Goal: Task Accomplishment & Management: Manage account settings

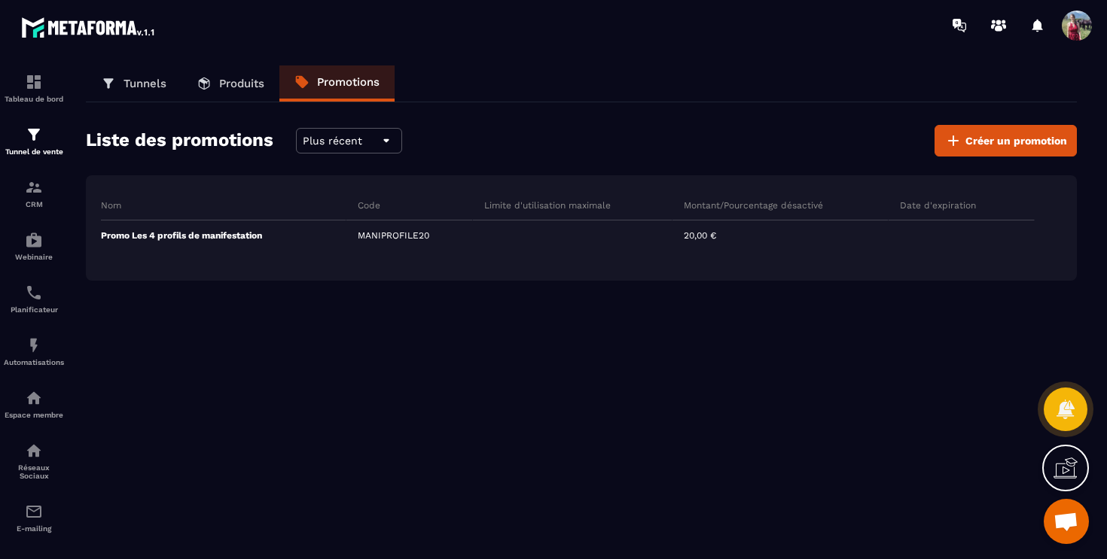
scroll to position [703, 0]
click at [38, 393] on link "Espace membre" at bounding box center [34, 404] width 60 height 53
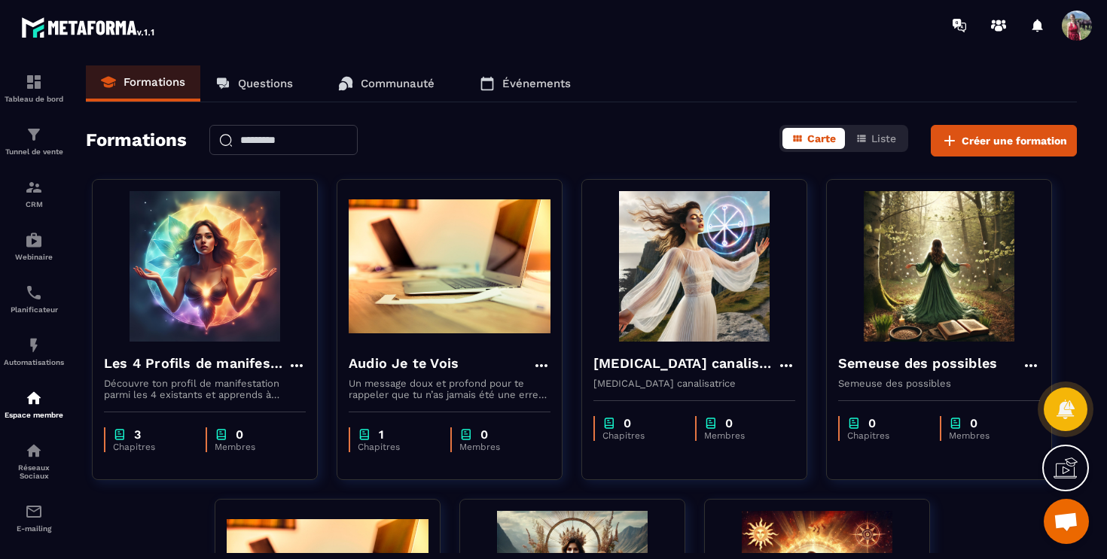
click at [266, 230] on img at bounding box center [205, 266] width 202 height 151
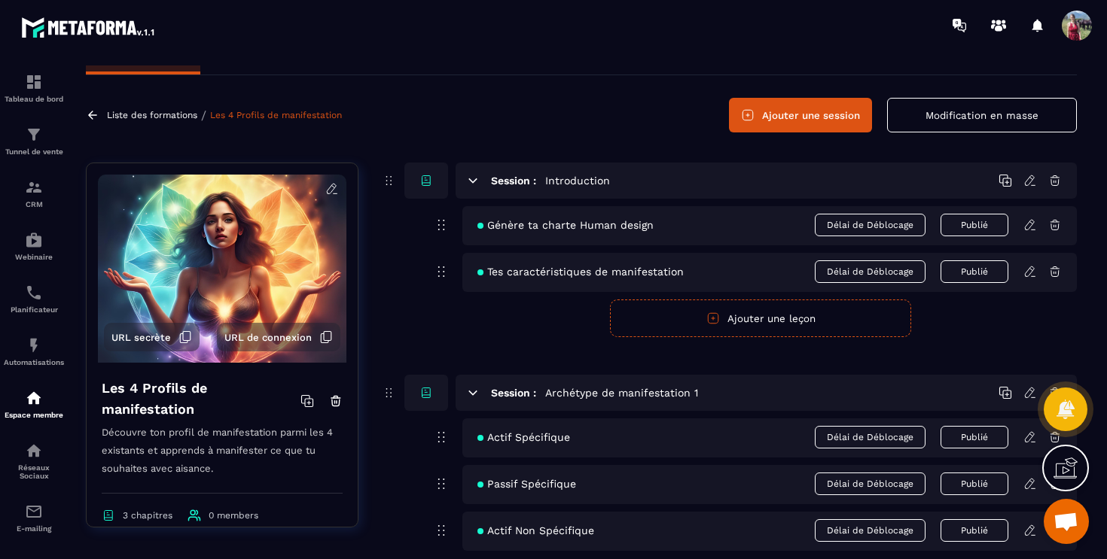
scroll to position [18, 0]
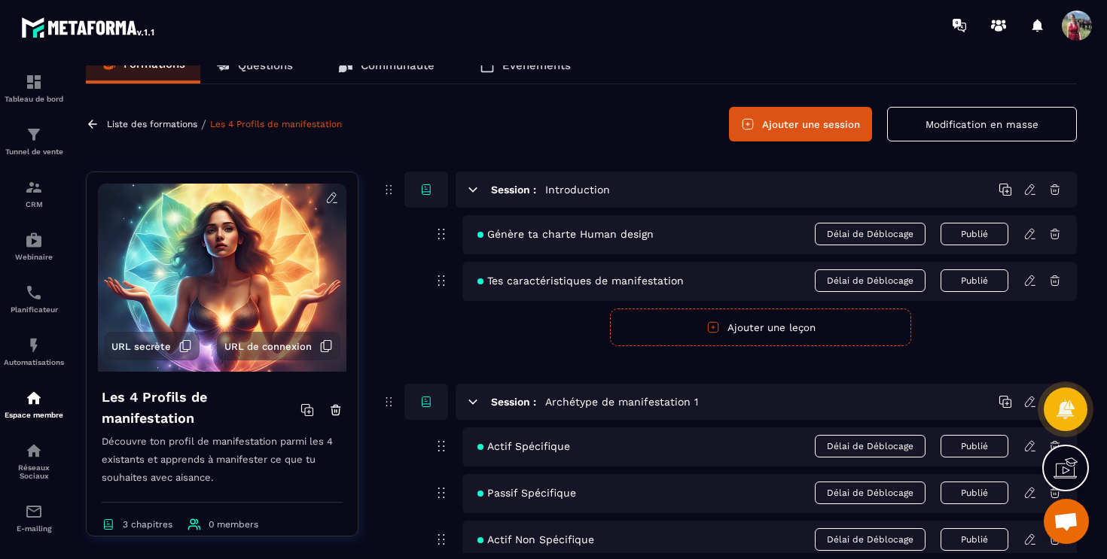
click at [626, 284] on span "Tes caractéristiques de manifestation" at bounding box center [580, 281] width 206 height 12
click at [1023, 136] on button "Modification en masse" at bounding box center [982, 124] width 190 height 35
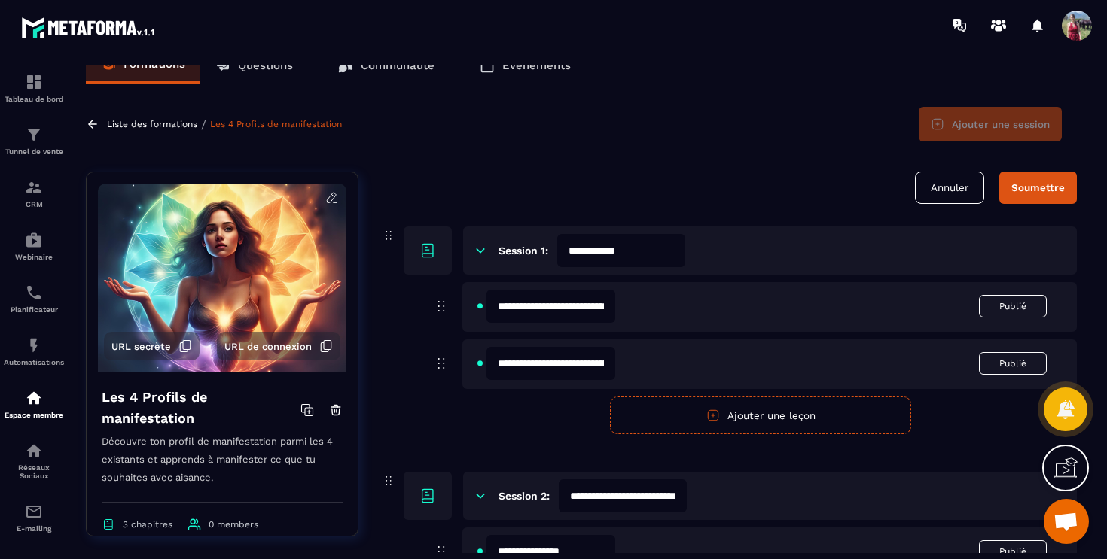
click at [540, 370] on input "**********" at bounding box center [550, 363] width 129 height 33
drag, startPoint x: 496, startPoint y: 364, endPoint x: 710, endPoint y: 370, distance: 213.9
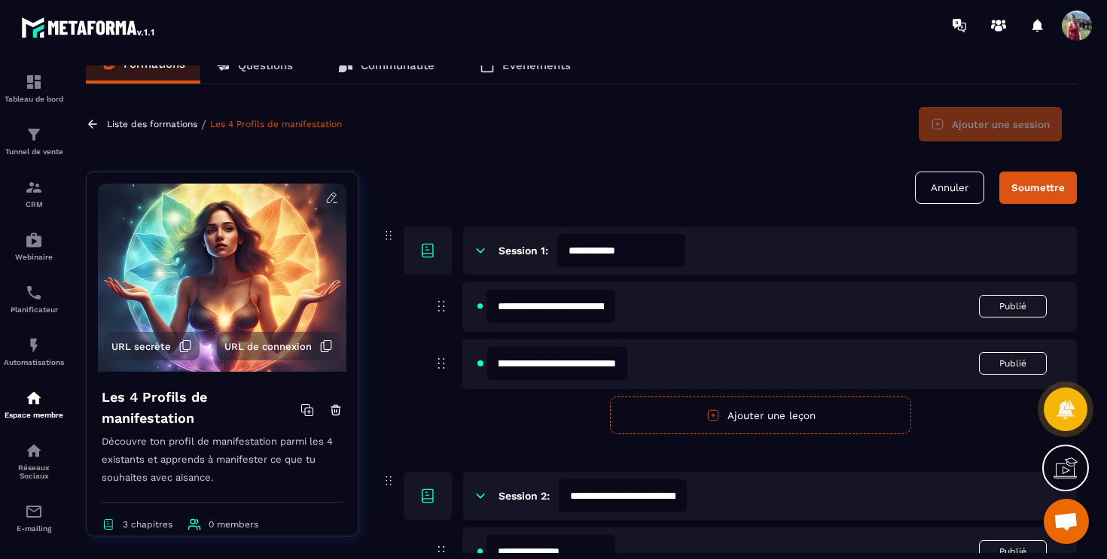
type input "**********"
click at [1041, 187] on div "Soumettre" at bounding box center [1037, 187] width 53 height 11
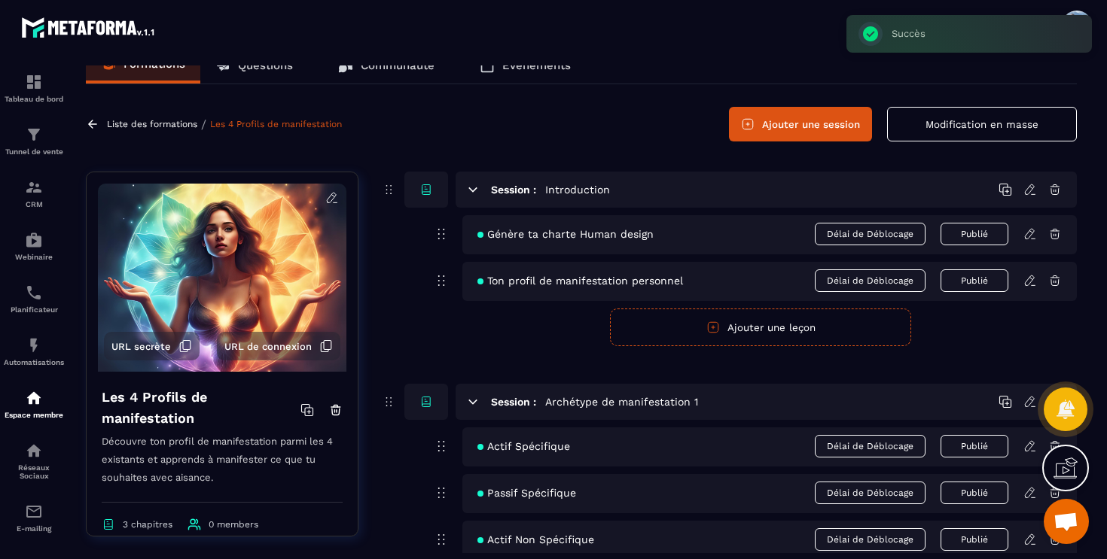
click at [1032, 284] on icon at bounding box center [1030, 281] width 14 height 14
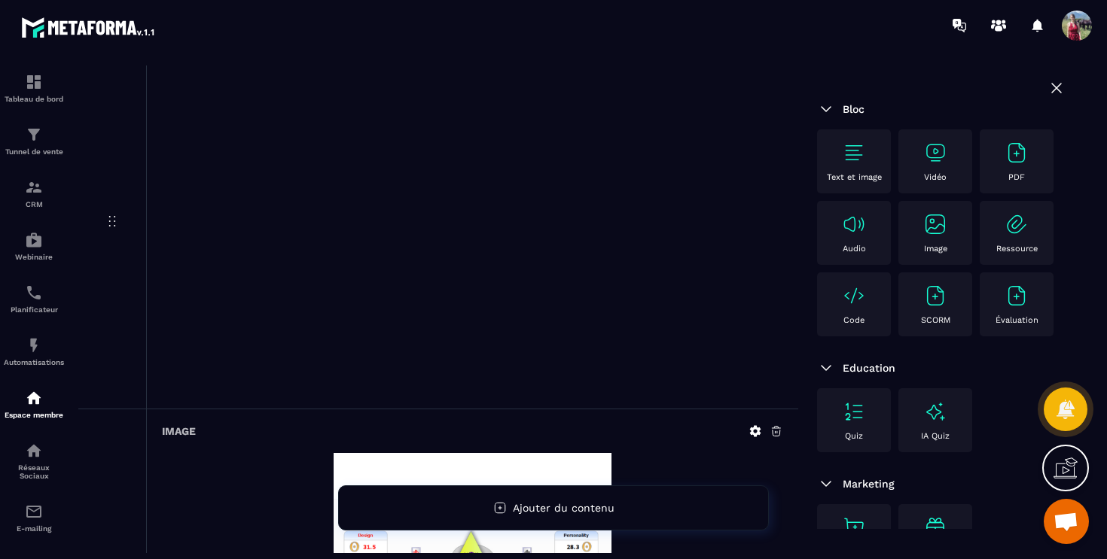
scroll to position [454, 0]
click at [740, 133] on div at bounding box center [472, 238] width 621 height 314
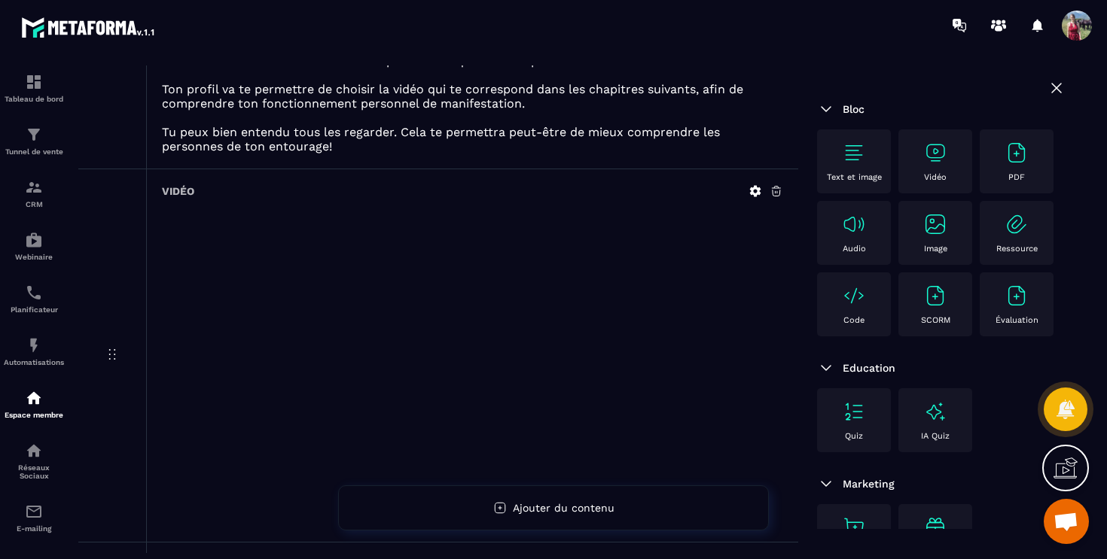
scroll to position [322, 0]
click at [779, 191] on icon at bounding box center [777, 191] width 14 height 14
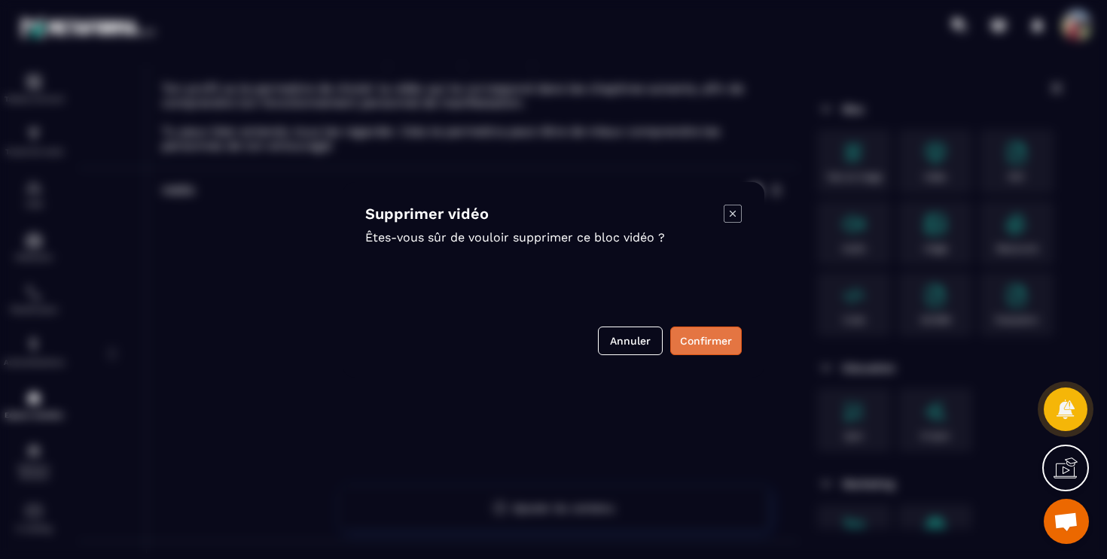
click at [712, 338] on button "Confirmer" at bounding box center [706, 341] width 72 height 29
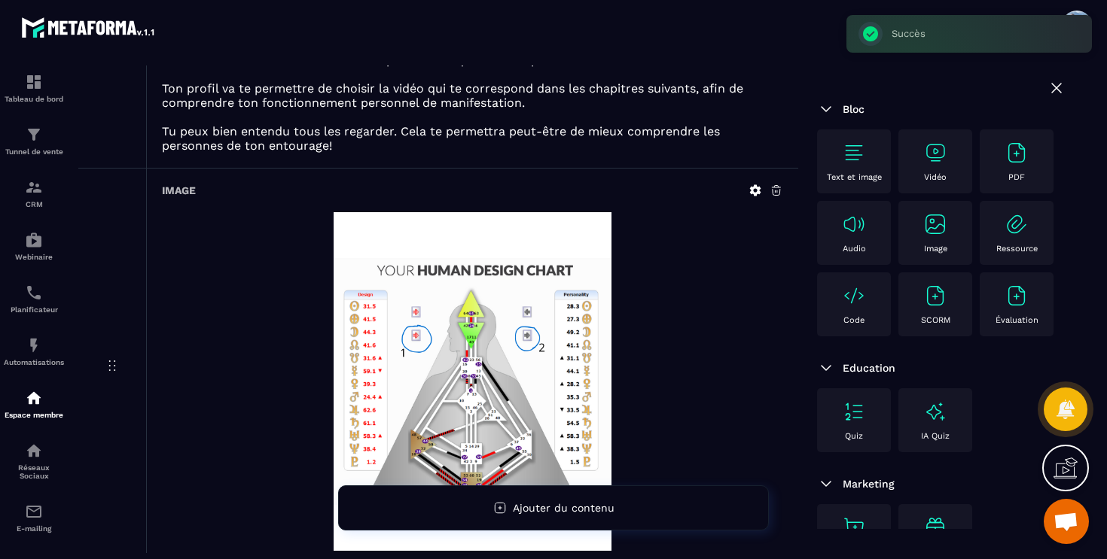
click at [939, 150] on img at bounding box center [935, 153] width 24 height 24
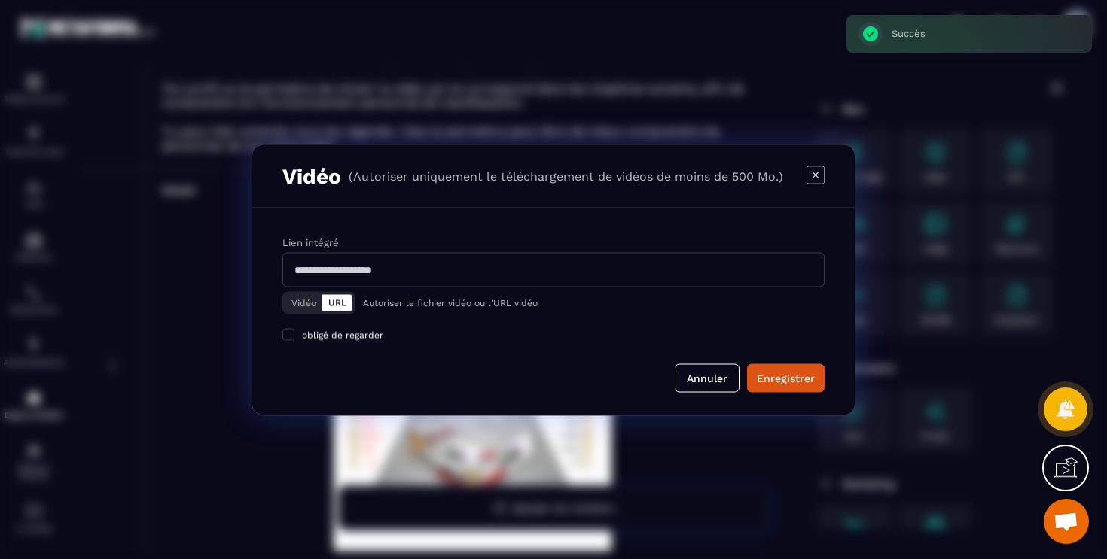
click at [372, 265] on input "Modal window" at bounding box center [553, 269] width 542 height 35
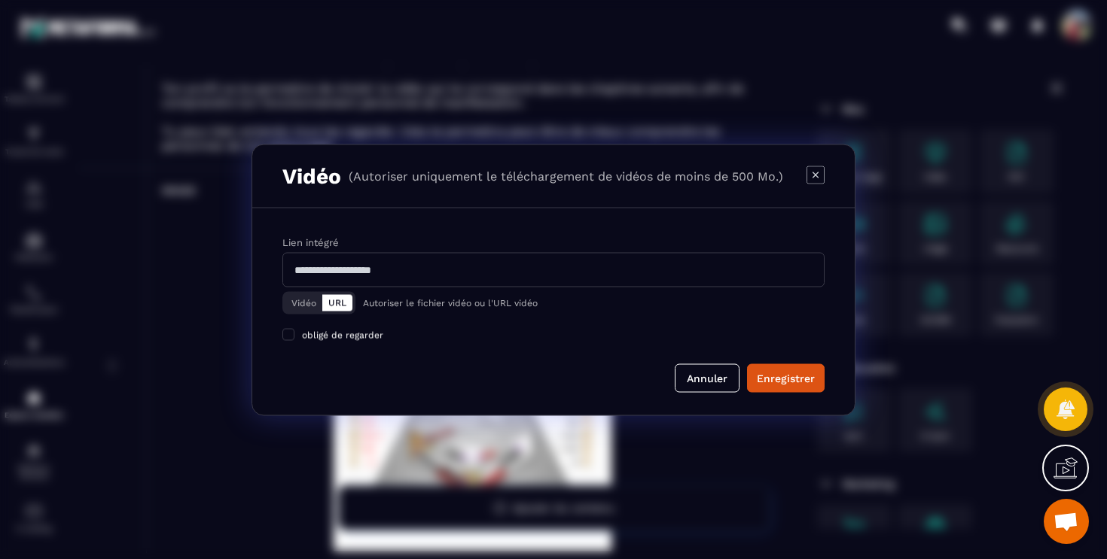
paste input "**********"
type input "**********"
click at [291, 334] on span "Modal window" at bounding box center [288, 334] width 12 height 12
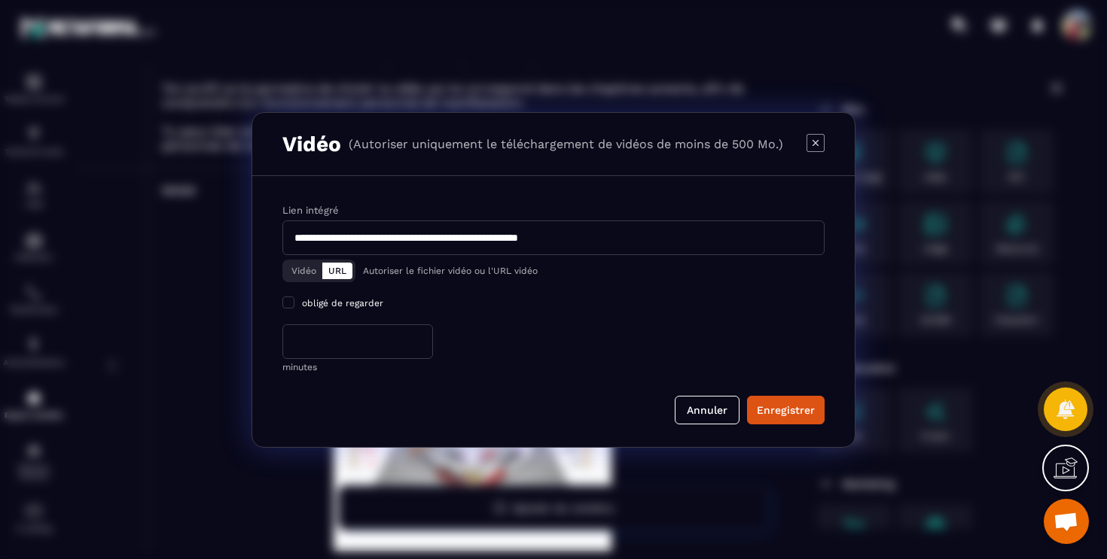
click at [358, 347] on input "*" at bounding box center [357, 342] width 151 height 35
type input "*"
click at [806, 407] on div "Enregistrer" at bounding box center [786, 410] width 58 height 15
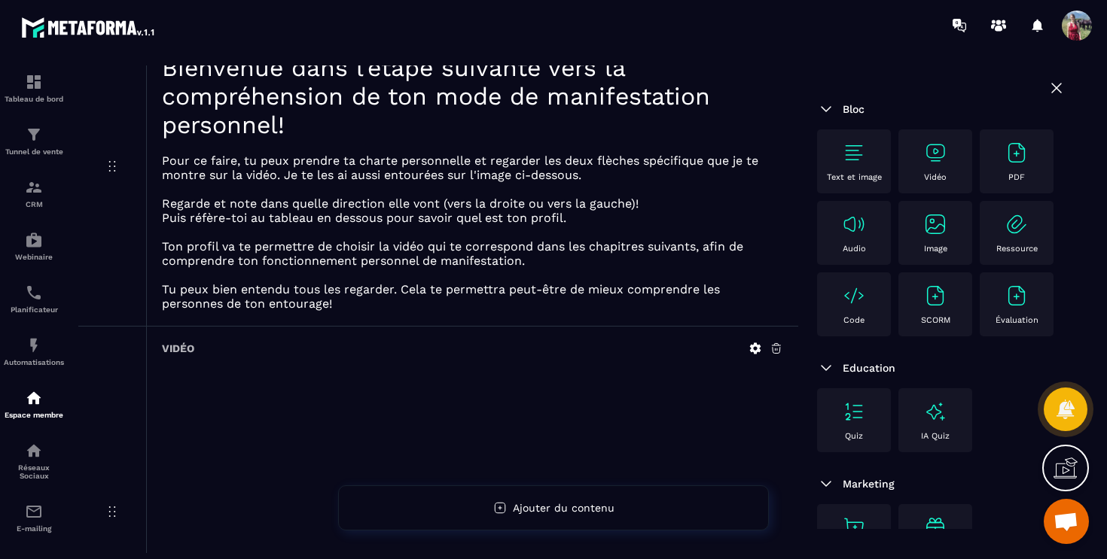
scroll to position [160, 0]
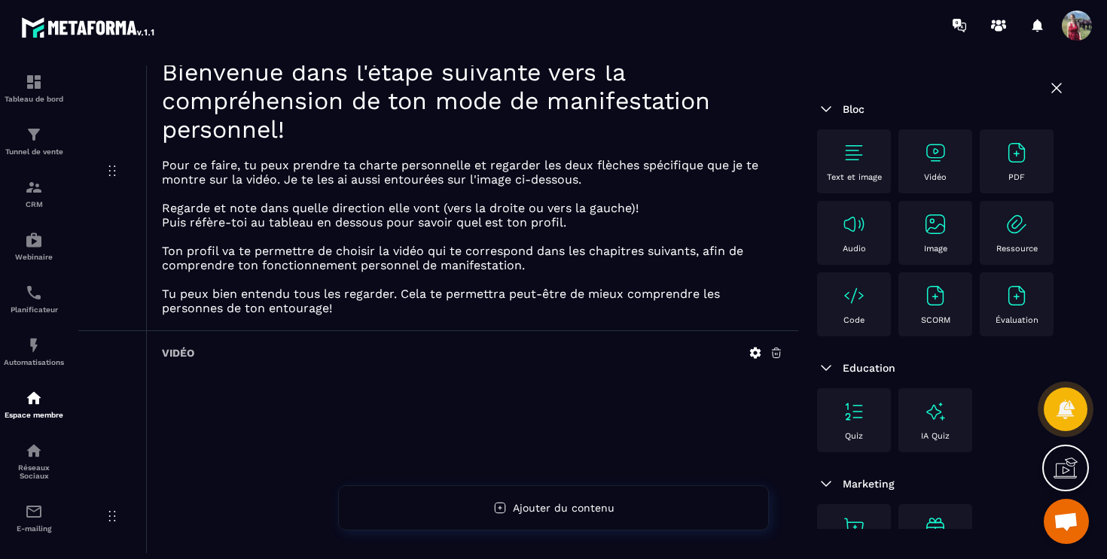
click at [381, 224] on p "Puis réfère-toi au tableau en dessous pour savoir quel est ton profil." at bounding box center [472, 222] width 621 height 14
click at [343, 315] on div "Text et image Bienvenue dans l'étape suivante vers la compréhension de ton mode…" at bounding box center [472, 172] width 652 height 316
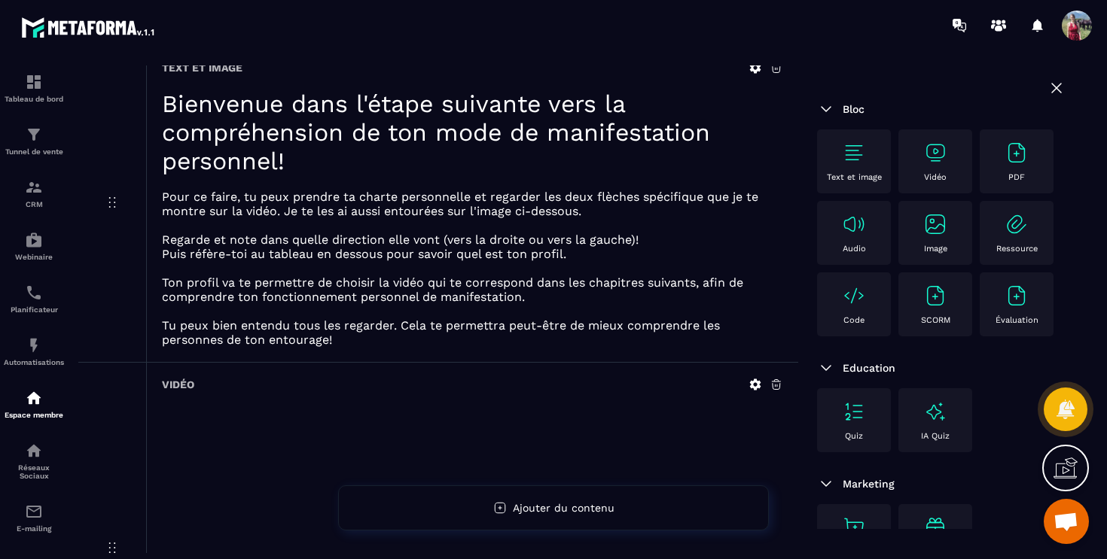
scroll to position [119, 0]
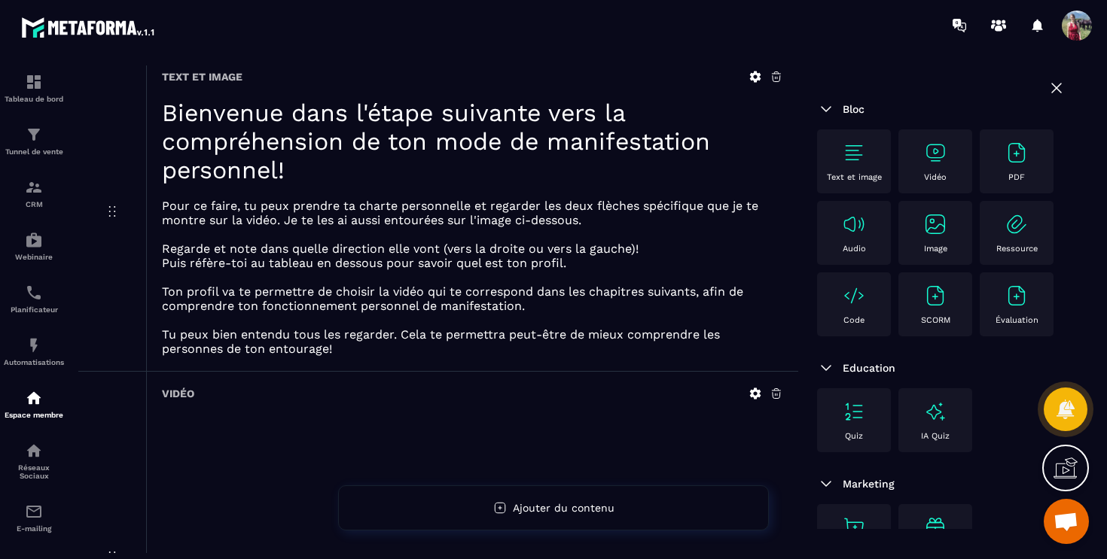
click at [329, 270] on p at bounding box center [472, 277] width 621 height 14
click at [757, 78] on icon at bounding box center [755, 77] width 11 height 11
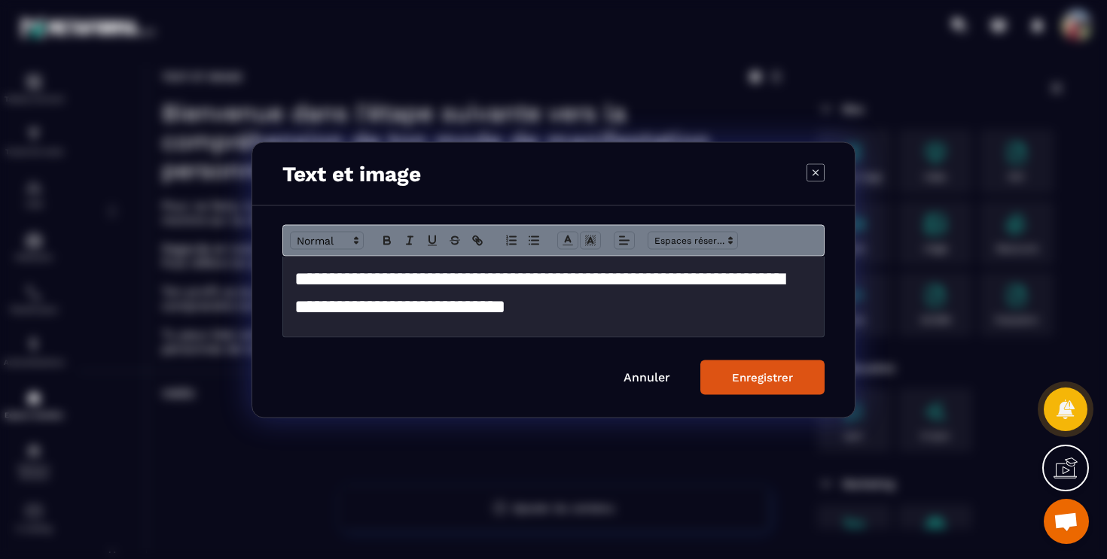
click at [528, 310] on h1 "**********" at bounding box center [553, 307] width 518 height 84
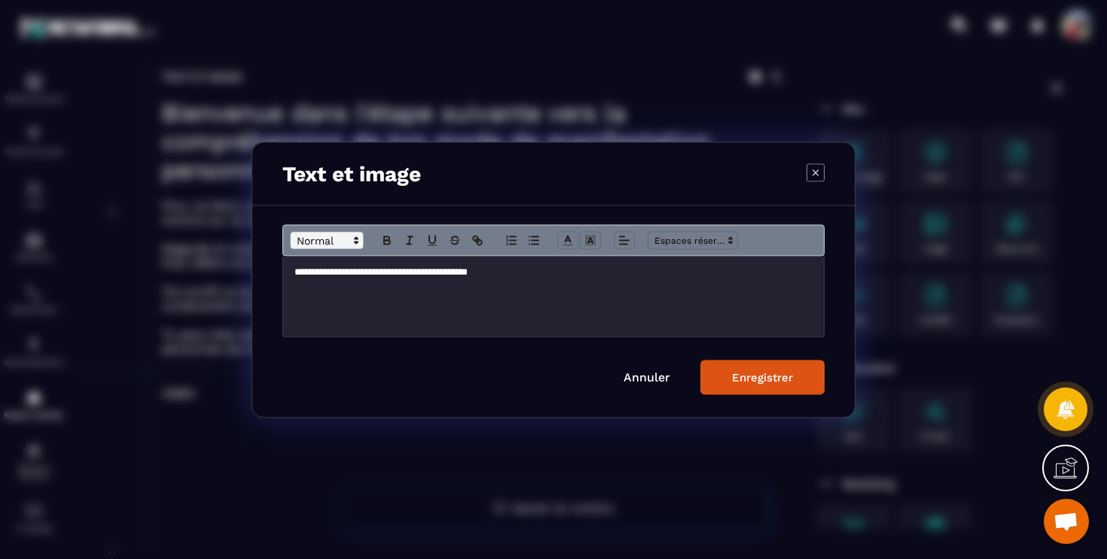
click at [340, 247] on span "Modal window" at bounding box center [327, 240] width 74 height 18
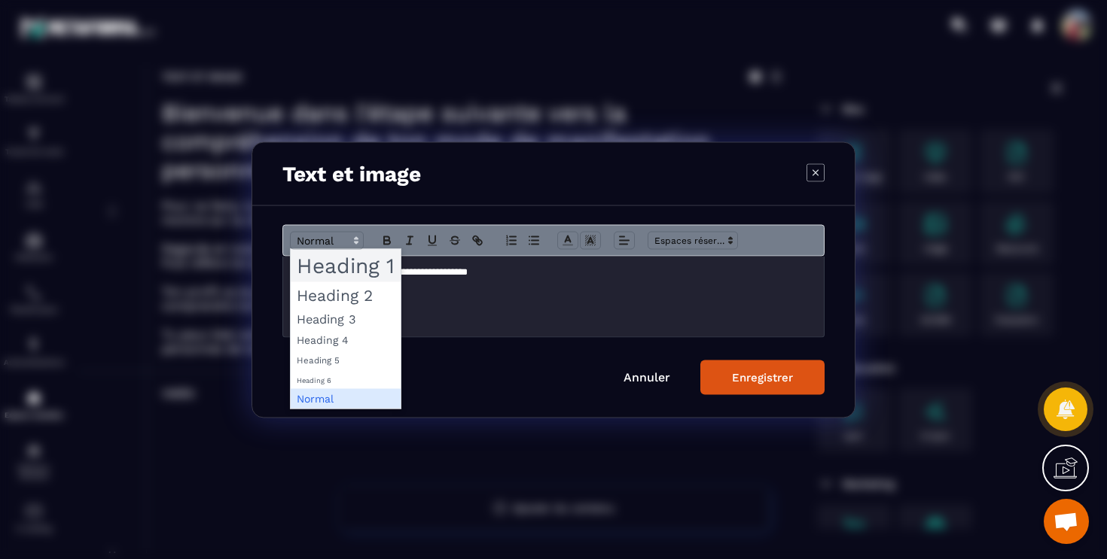
click at [348, 266] on span "Modal window" at bounding box center [346, 265] width 110 height 32
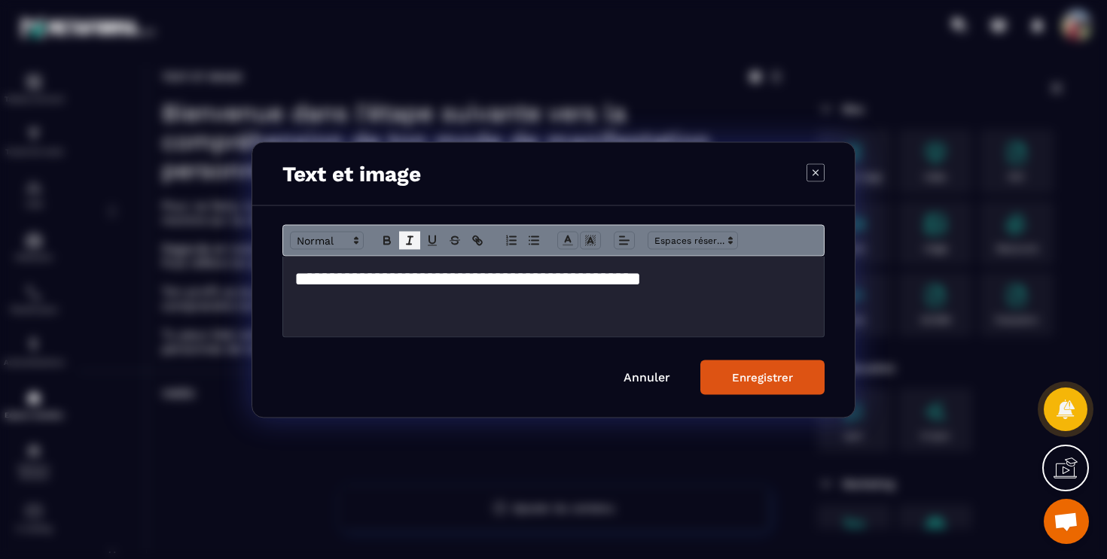
scroll to position [11, 0]
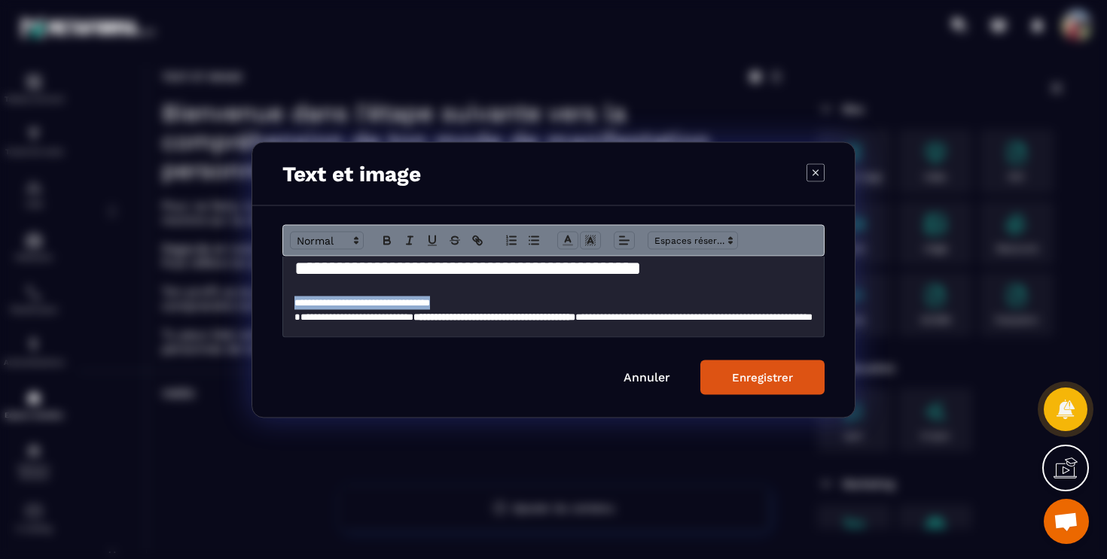
drag, startPoint x: 486, startPoint y: 303, endPoint x: 293, endPoint y: 304, distance: 193.5
click at [293, 304] on div "**********" at bounding box center [553, 296] width 541 height 81
click at [332, 236] on span "Modal window" at bounding box center [327, 240] width 74 height 18
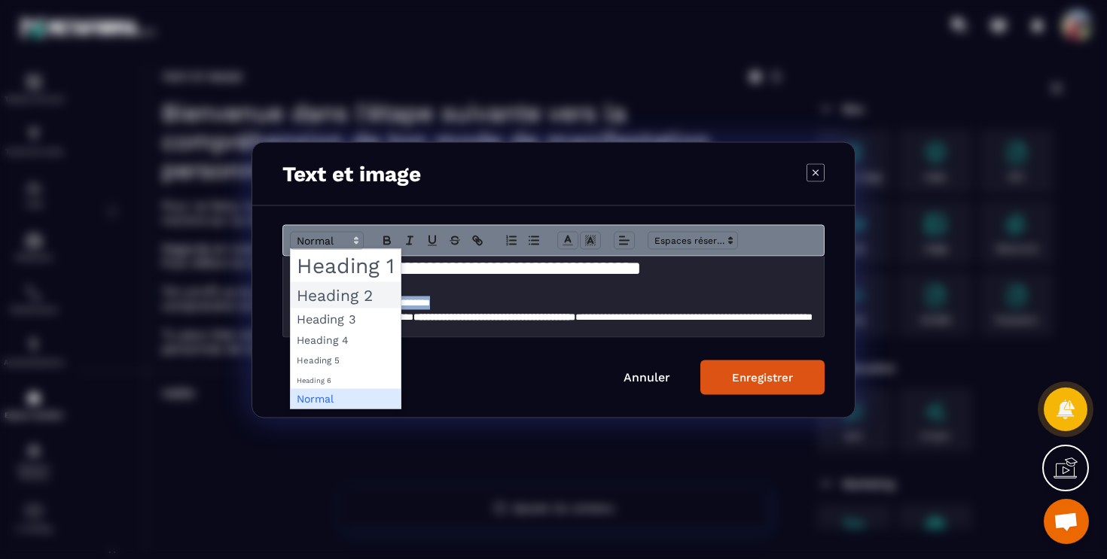
click at [334, 290] on span "Modal window" at bounding box center [346, 295] width 110 height 26
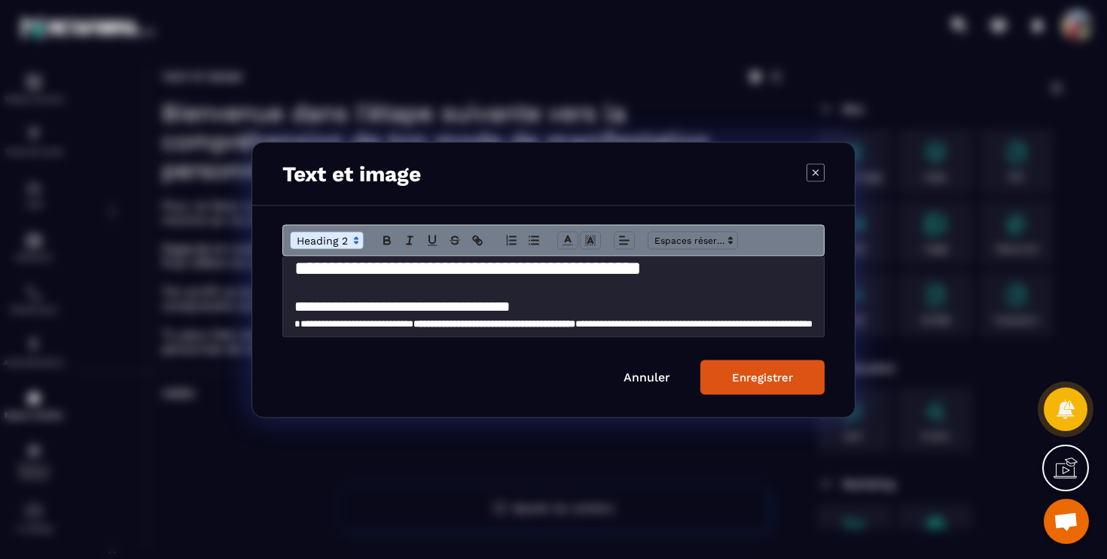
scroll to position [28, 0]
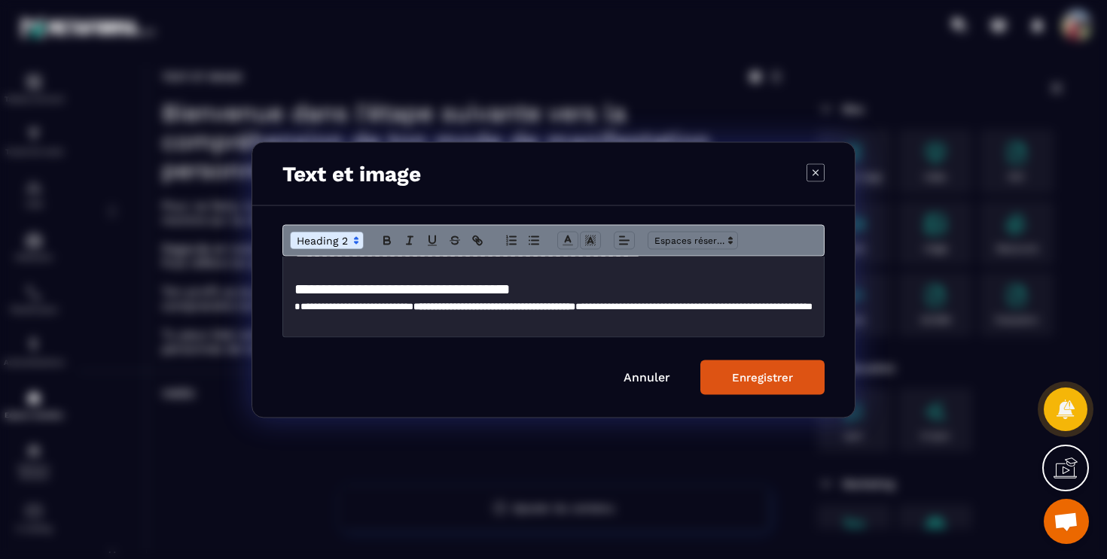
click at [575, 292] on h2 "**********" at bounding box center [553, 289] width 518 height 21
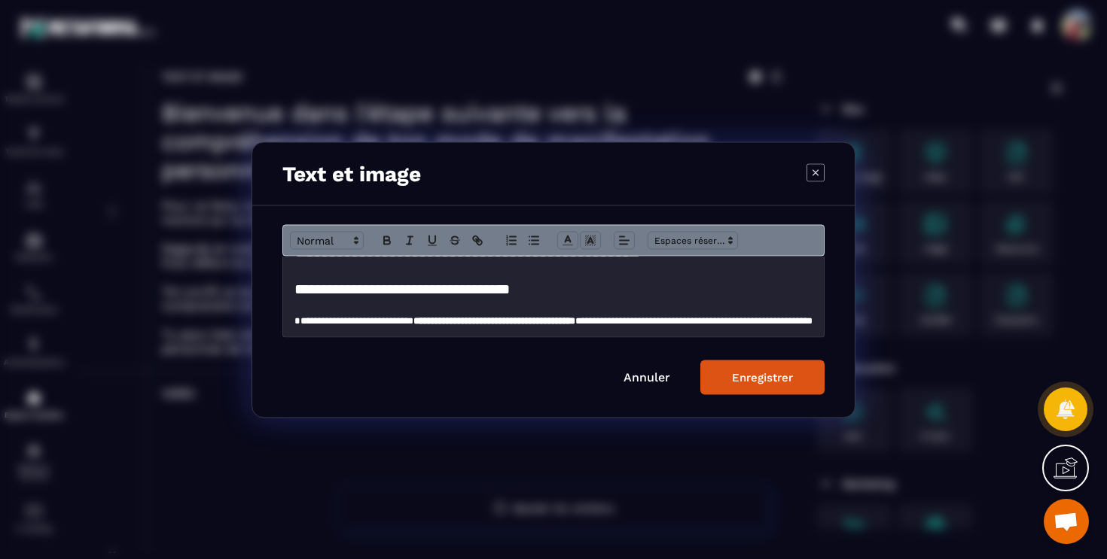
click at [431, 278] on p "Modal window" at bounding box center [553, 272] width 518 height 14
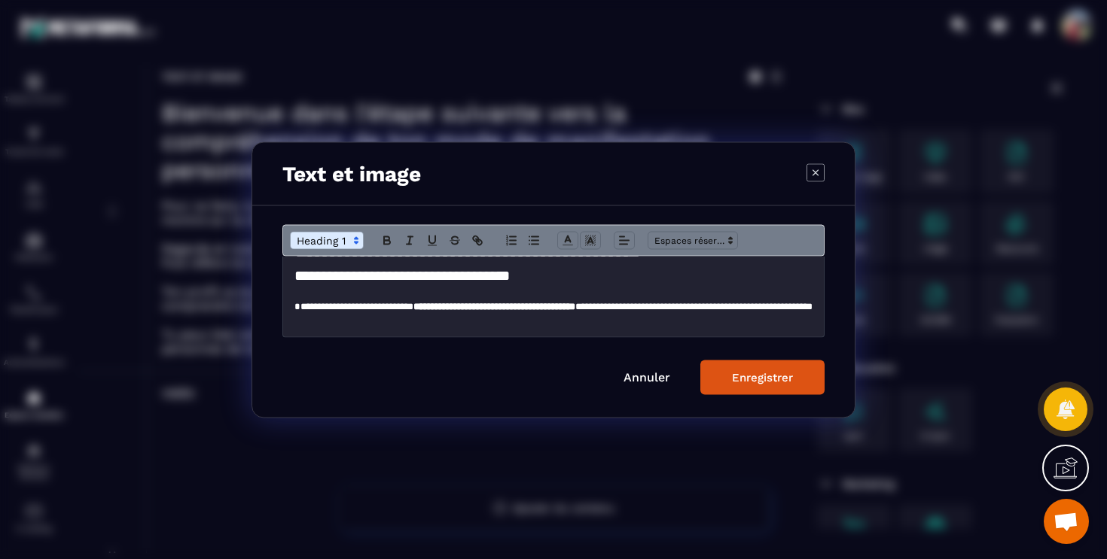
click at [299, 301] on p "**********" at bounding box center [553, 314] width 518 height 28
click at [500, 327] on p "**********" at bounding box center [553, 314] width 518 height 28
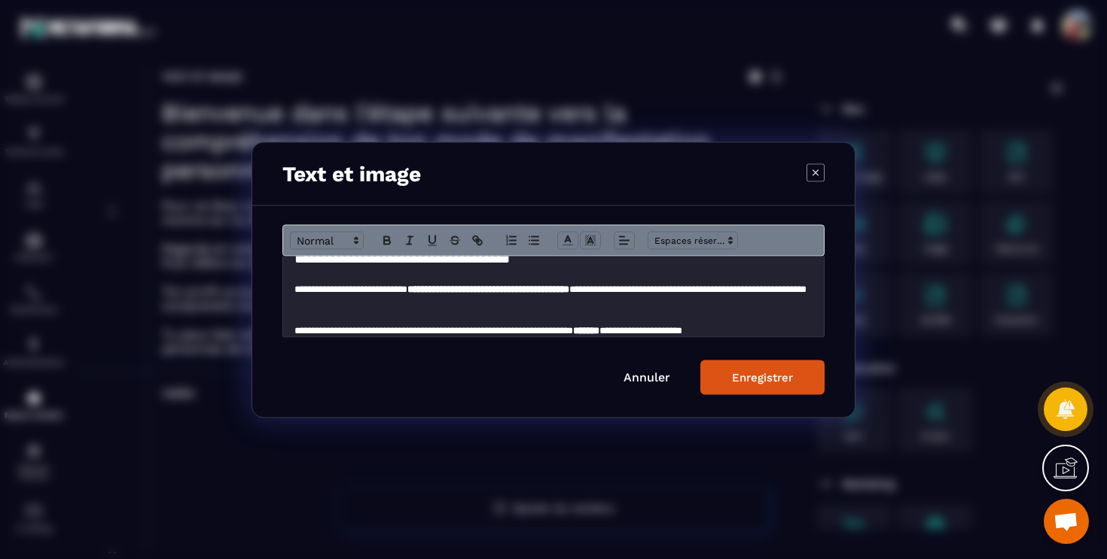
scroll to position [156, 0]
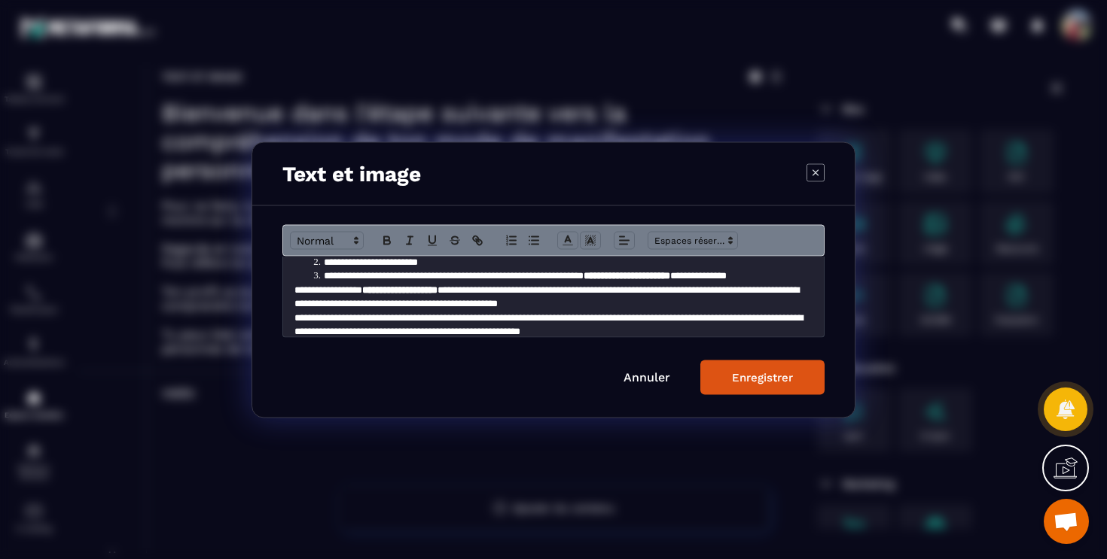
click at [309, 315] on p "**********" at bounding box center [553, 325] width 518 height 28
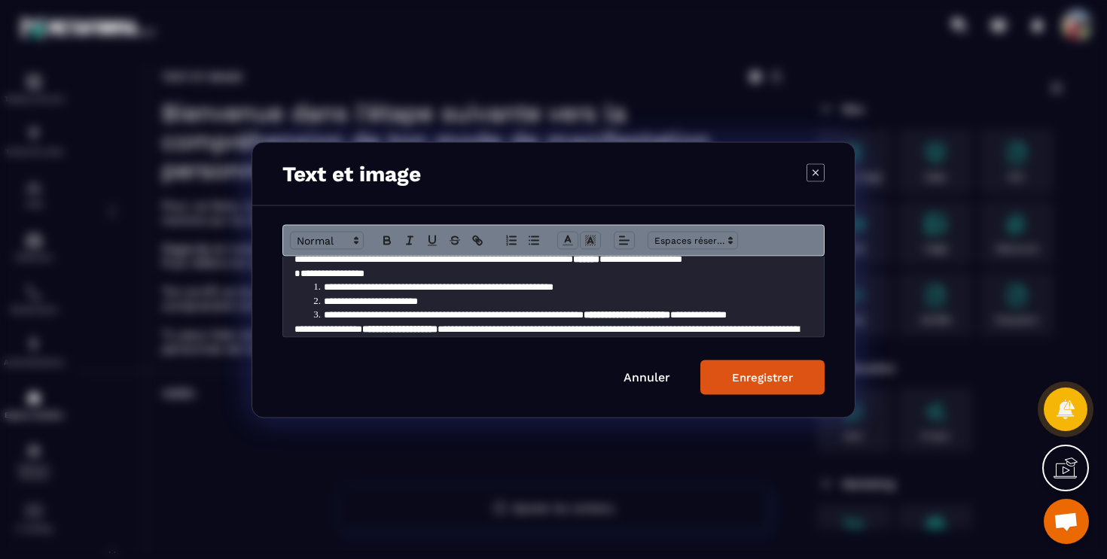
scroll to position [117, 0]
click at [361, 302] on li "**********" at bounding box center [561, 301] width 504 height 14
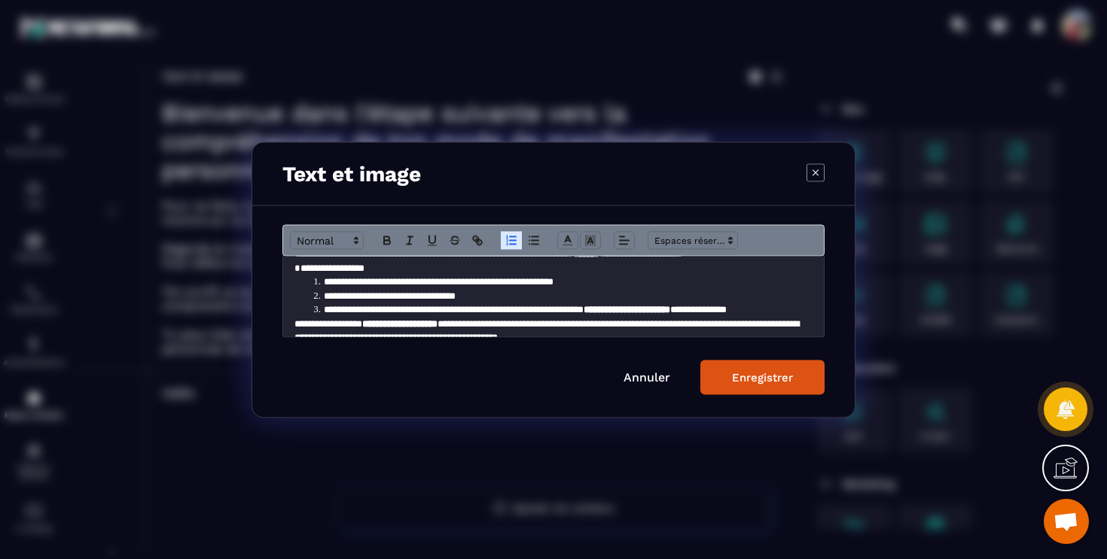
click at [294, 322] on p "**********" at bounding box center [553, 331] width 518 height 28
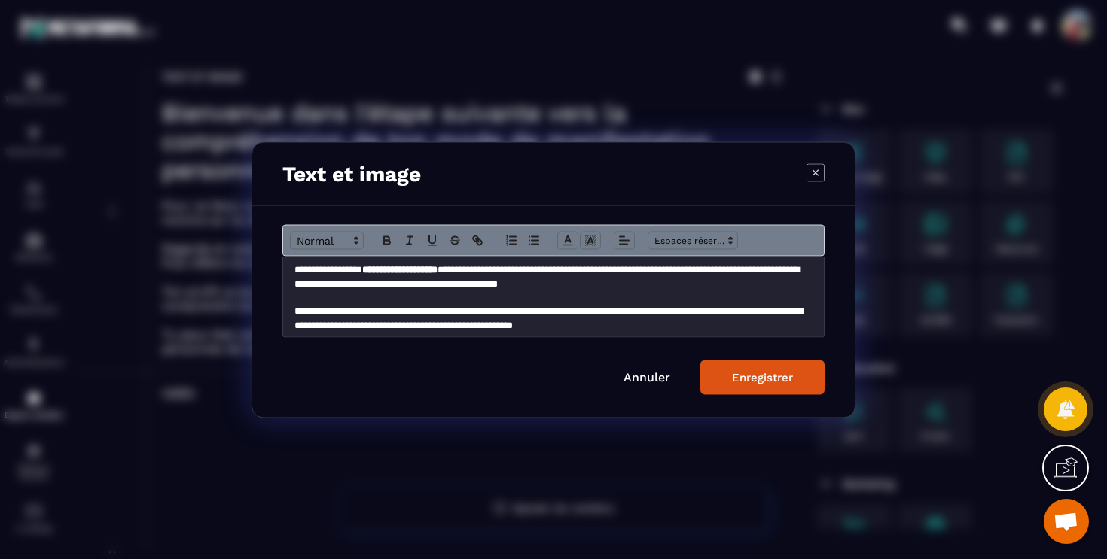
scroll to position [194, 0]
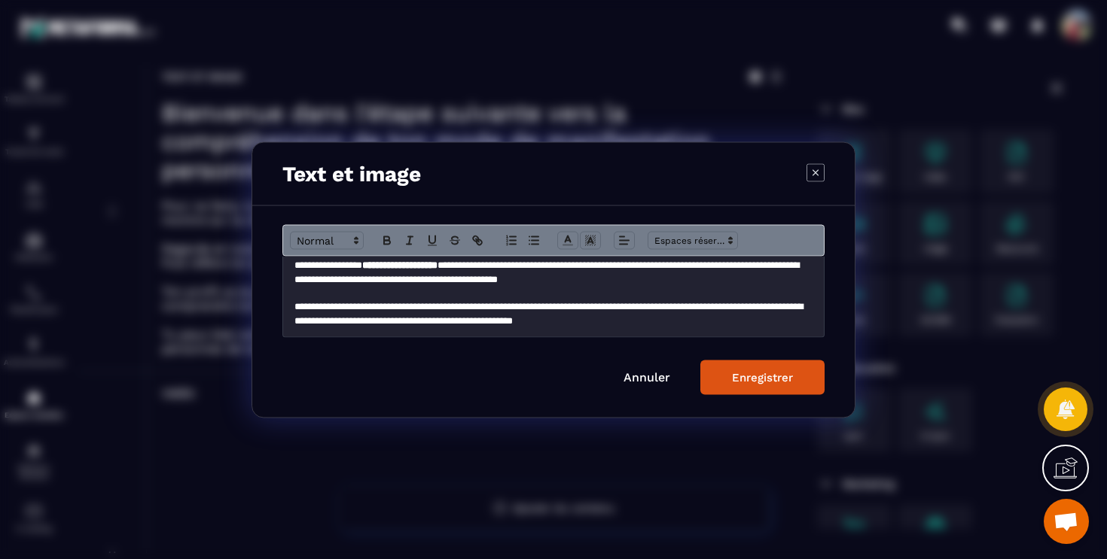
click at [766, 380] on div "Enregistrer" at bounding box center [762, 377] width 61 height 14
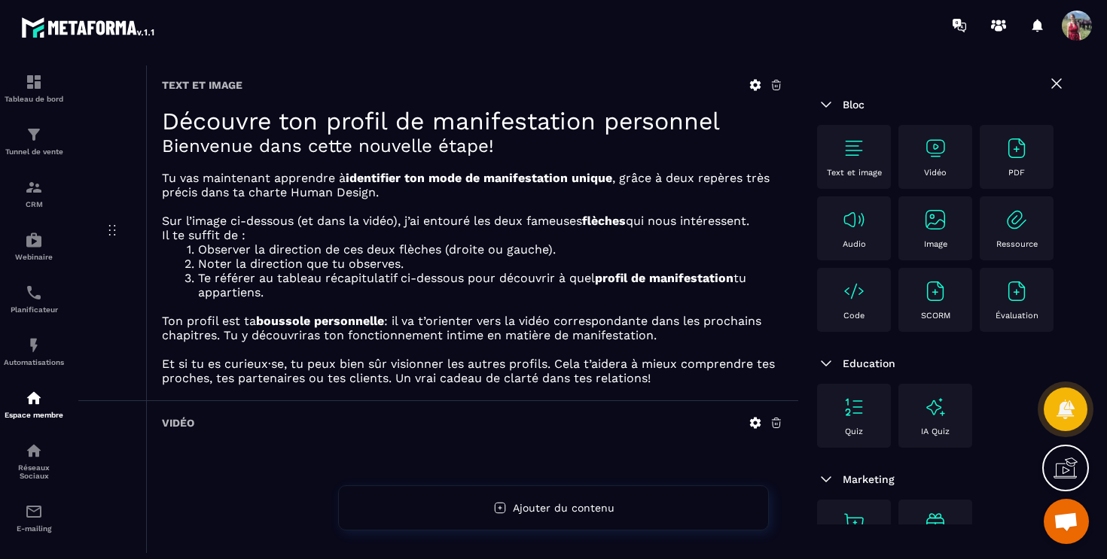
scroll to position [107, 0]
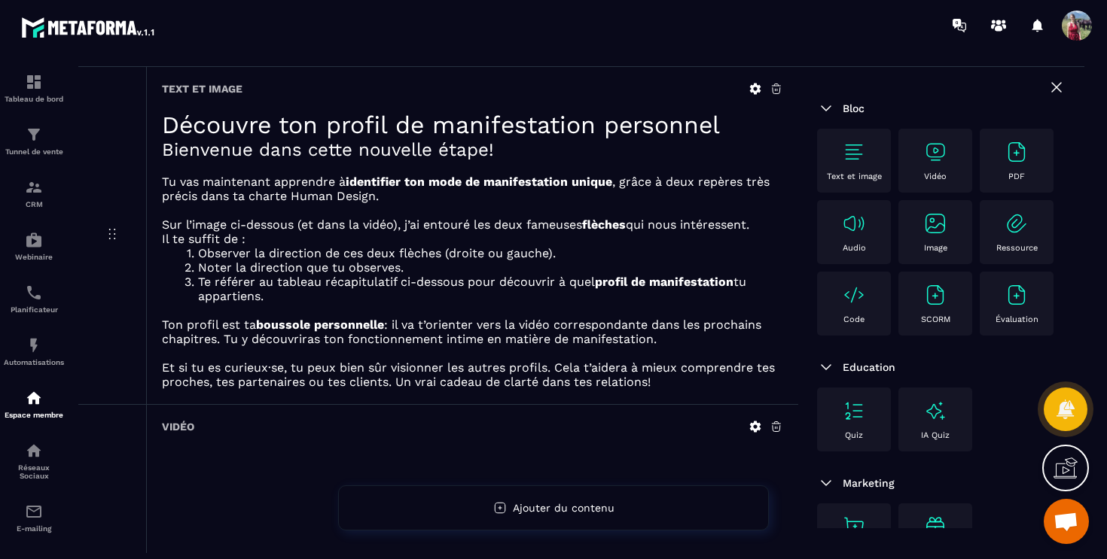
click at [757, 95] on icon at bounding box center [755, 89] width 14 height 14
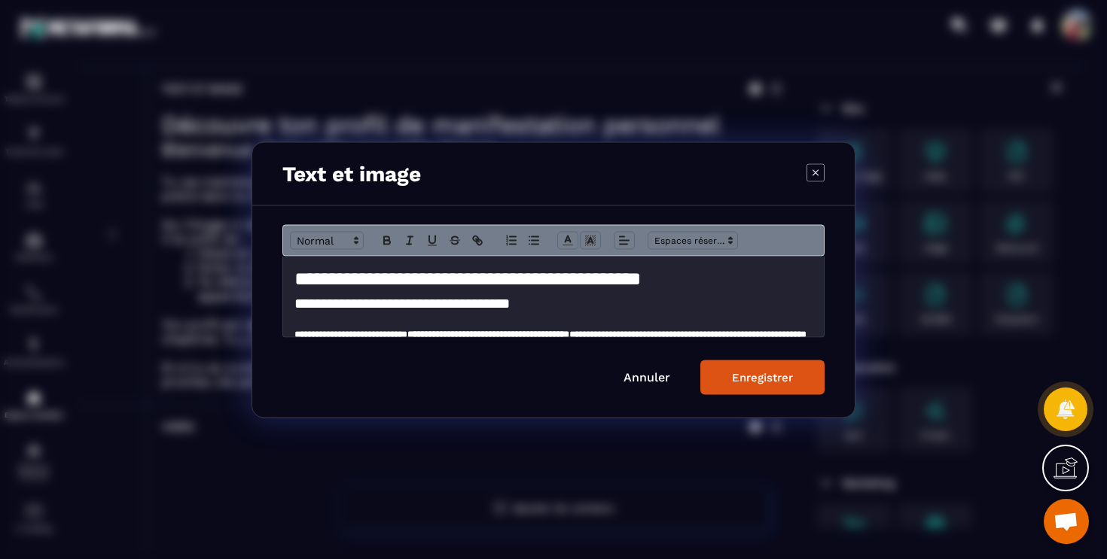
scroll to position [194, 0]
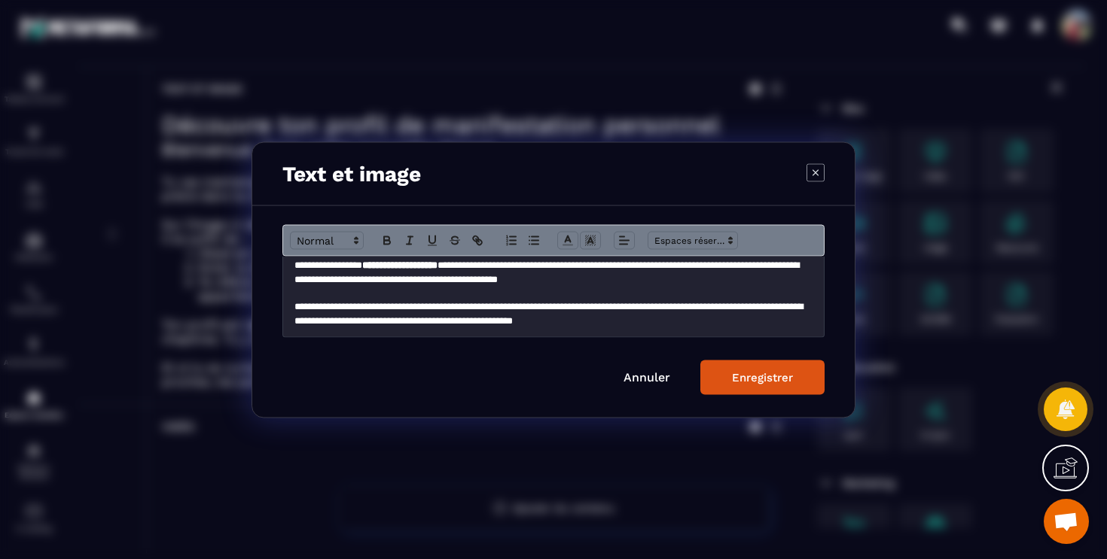
click at [294, 306] on p "**********" at bounding box center [553, 314] width 518 height 28
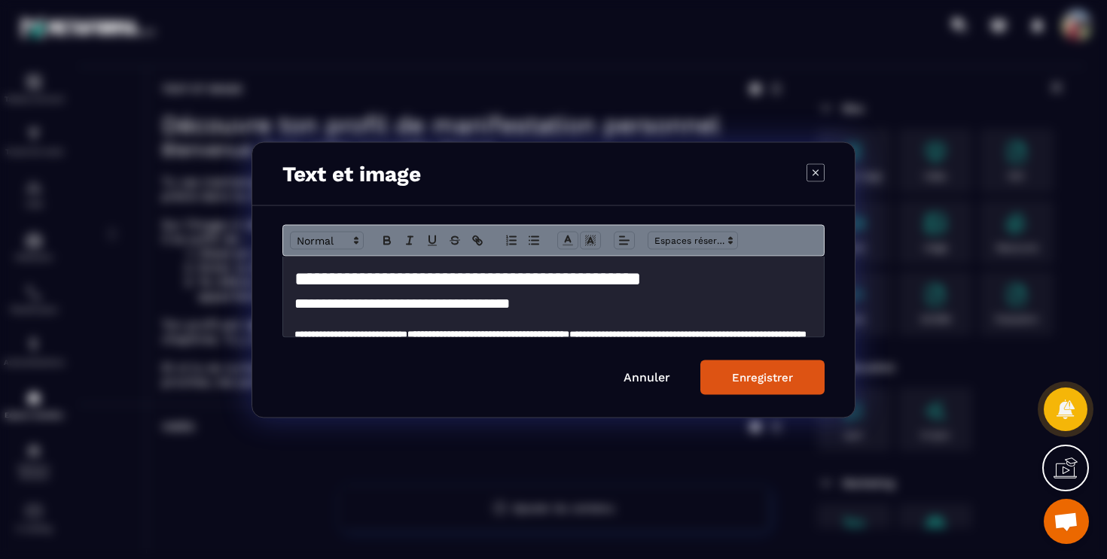
click at [295, 276] on h1 "**********" at bounding box center [553, 279] width 518 height 28
click at [763, 386] on button "Enregistrer" at bounding box center [762, 377] width 124 height 35
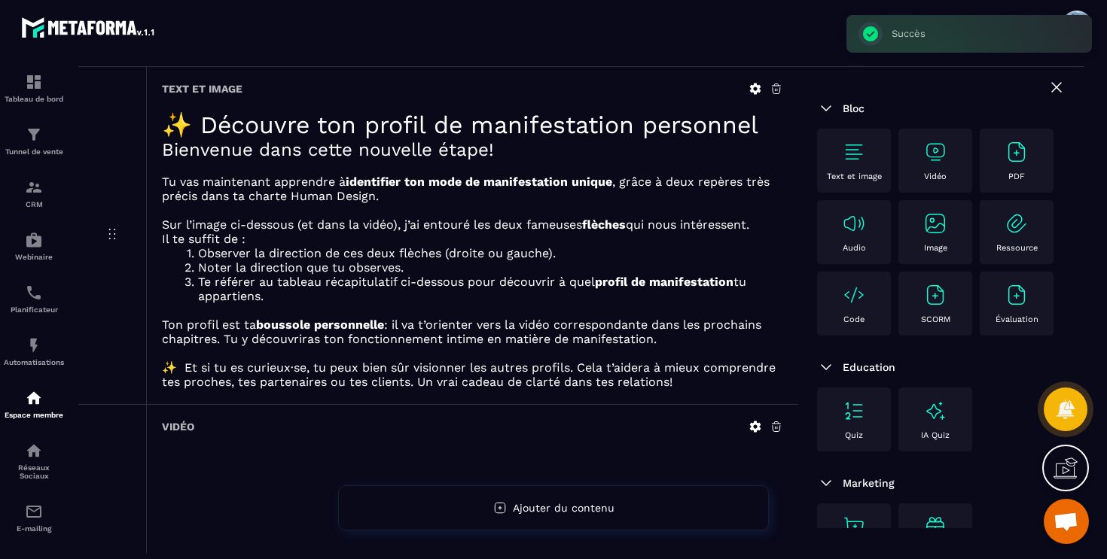
click at [757, 87] on icon at bounding box center [755, 89] width 11 height 11
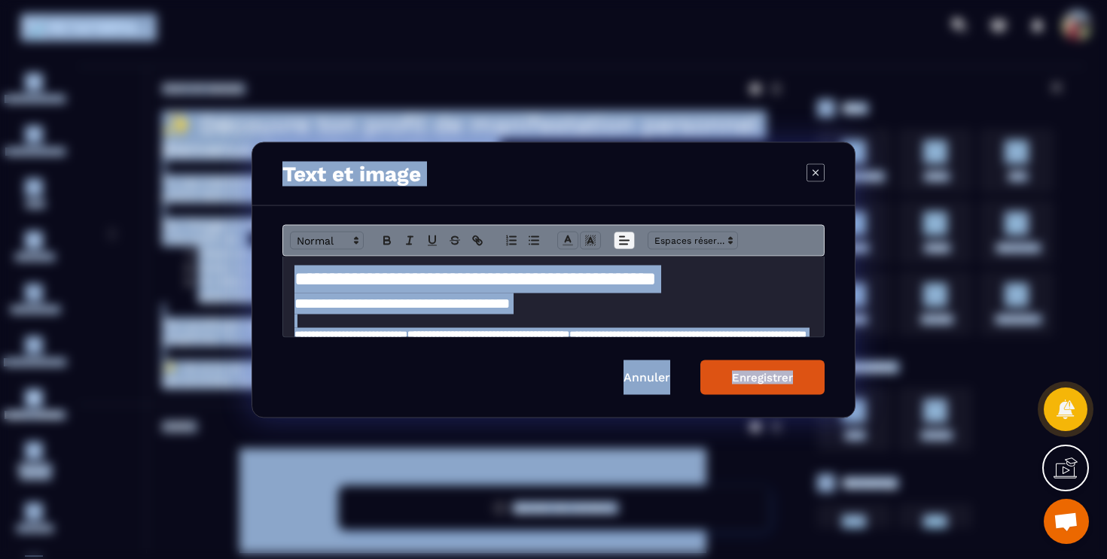
click at [627, 242] on icon "Modal window" at bounding box center [624, 240] width 14 height 14
click at [627, 316] on line "Modal window" at bounding box center [627, 316] width 8 height 0
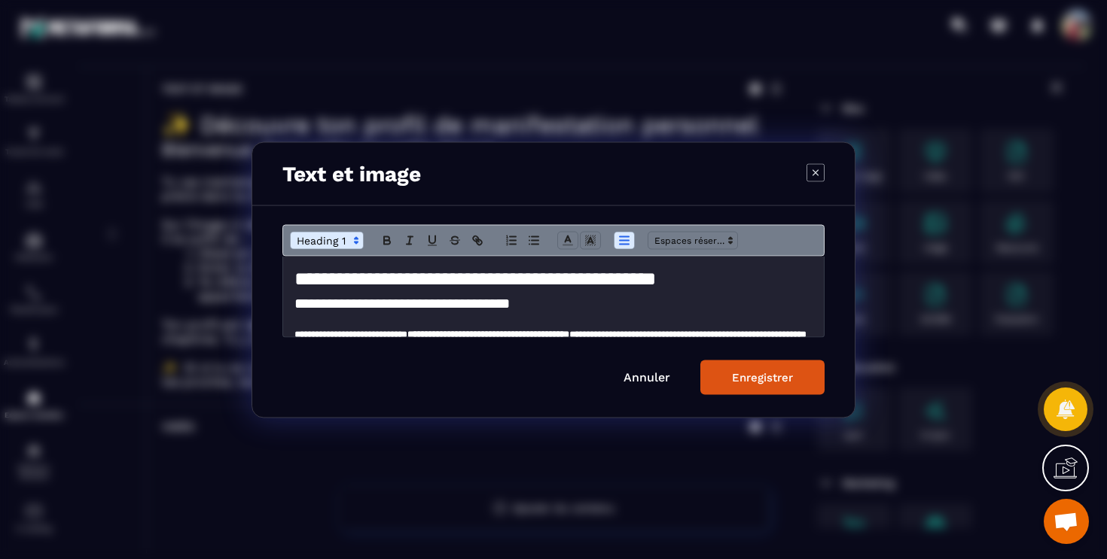
click at [748, 378] on div "Enregistrer" at bounding box center [762, 377] width 61 height 14
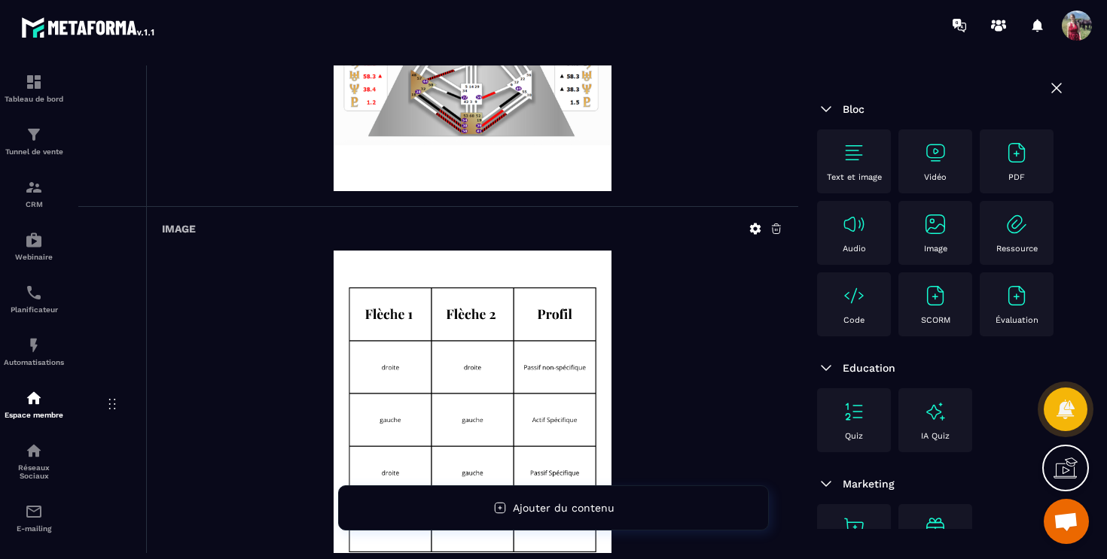
scroll to position [1087, 0]
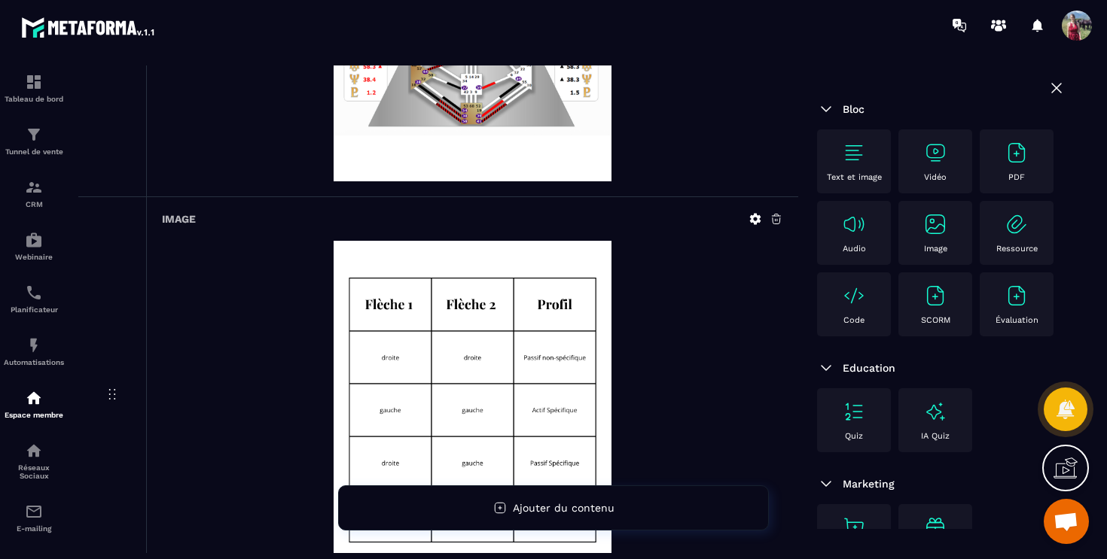
click at [777, 223] on icon at bounding box center [777, 219] width 14 height 14
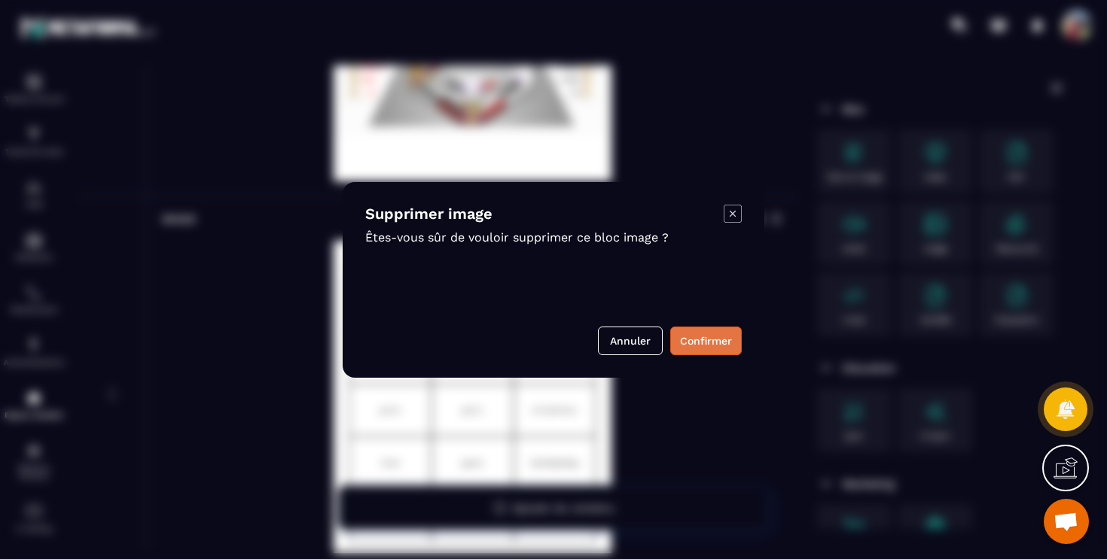
click at [710, 336] on button "Confirmer" at bounding box center [706, 341] width 72 height 29
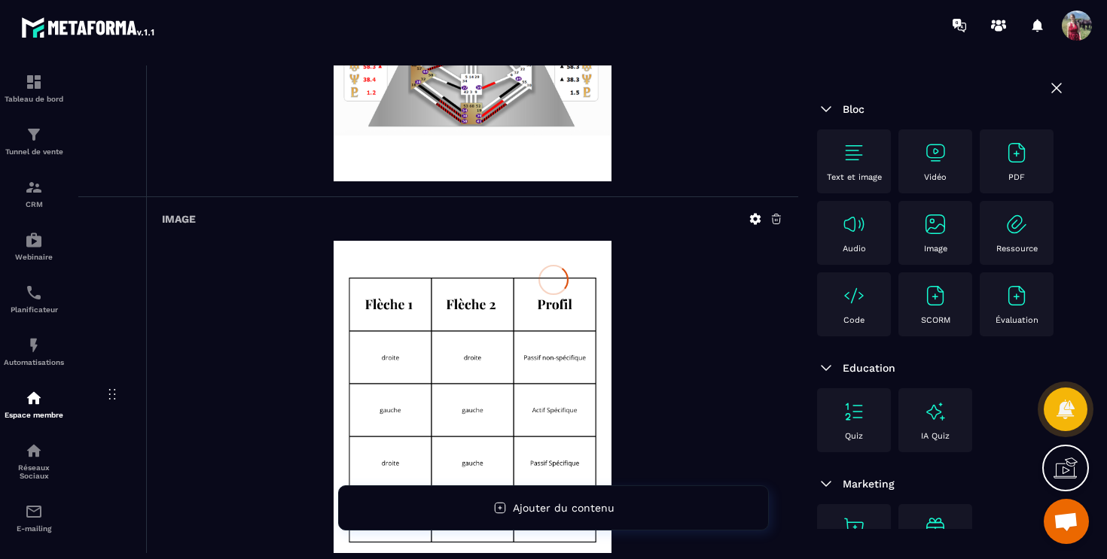
scroll to position [811, 0]
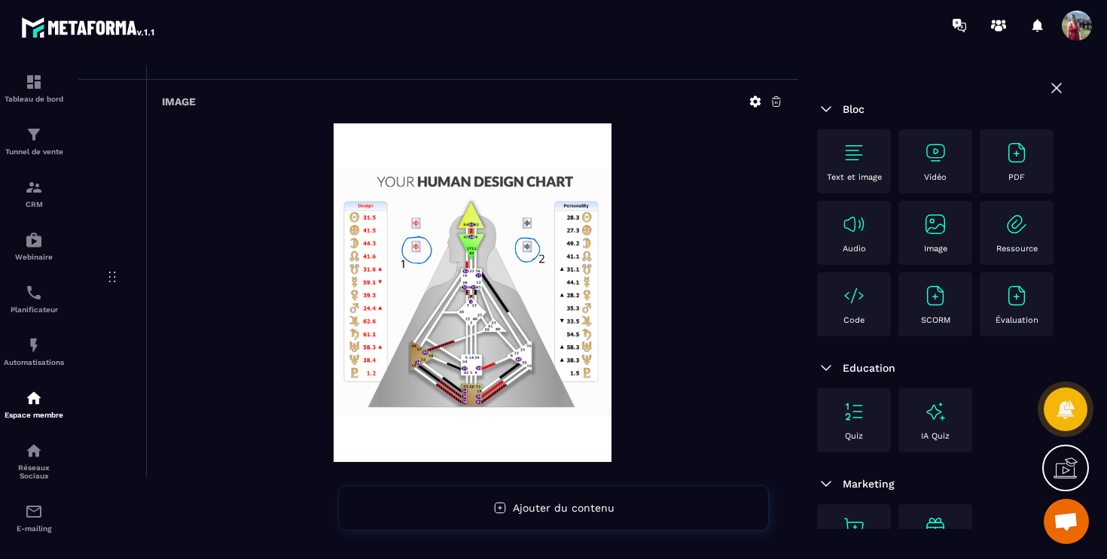
click at [932, 248] on p "Image" at bounding box center [935, 249] width 23 height 10
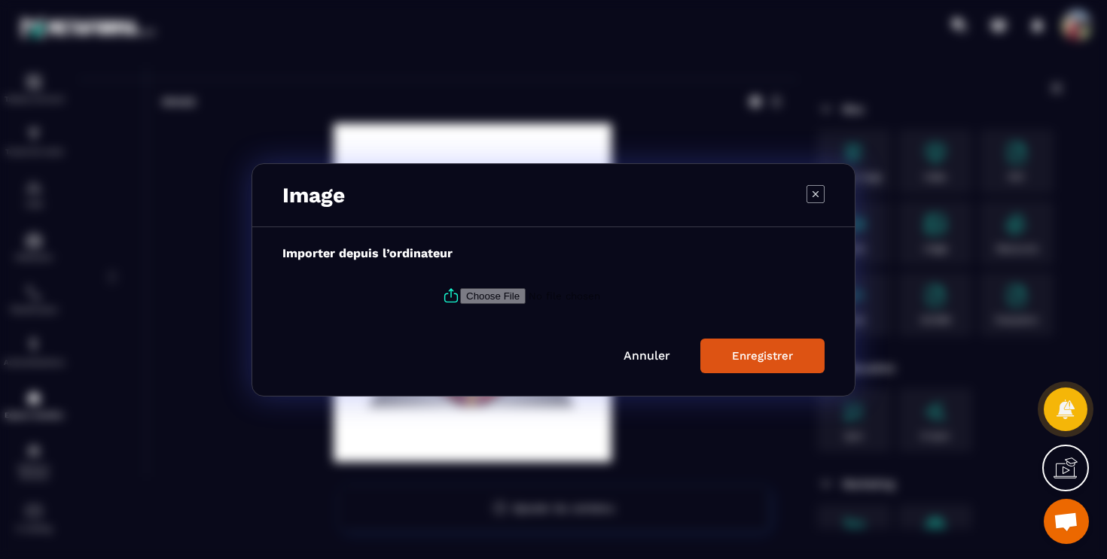
click at [480, 294] on input "Modal window" at bounding box center [562, 296] width 205 height 16
type input "**********"
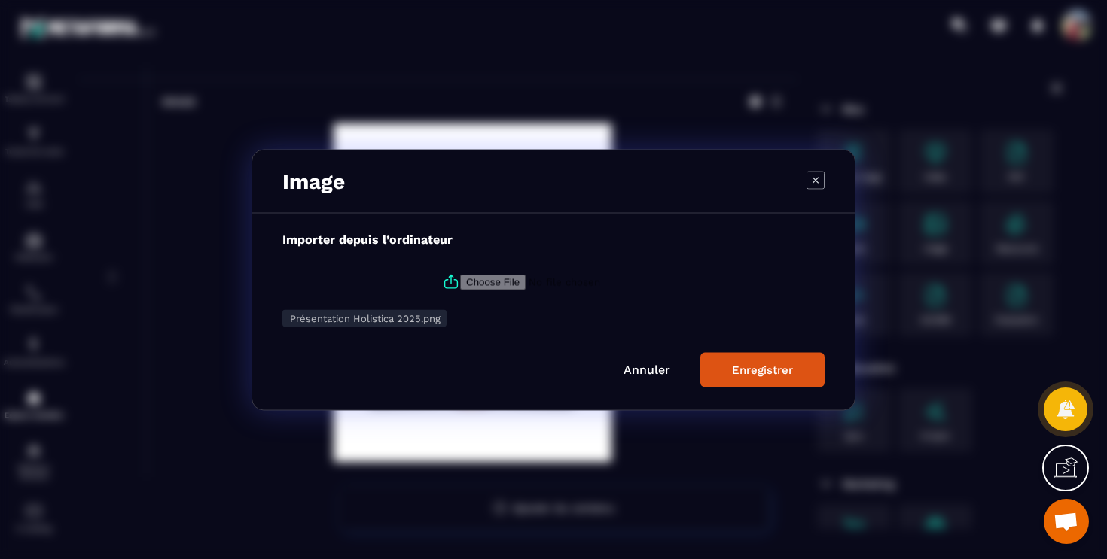
click at [771, 369] on div "Enregistrer" at bounding box center [762, 370] width 61 height 14
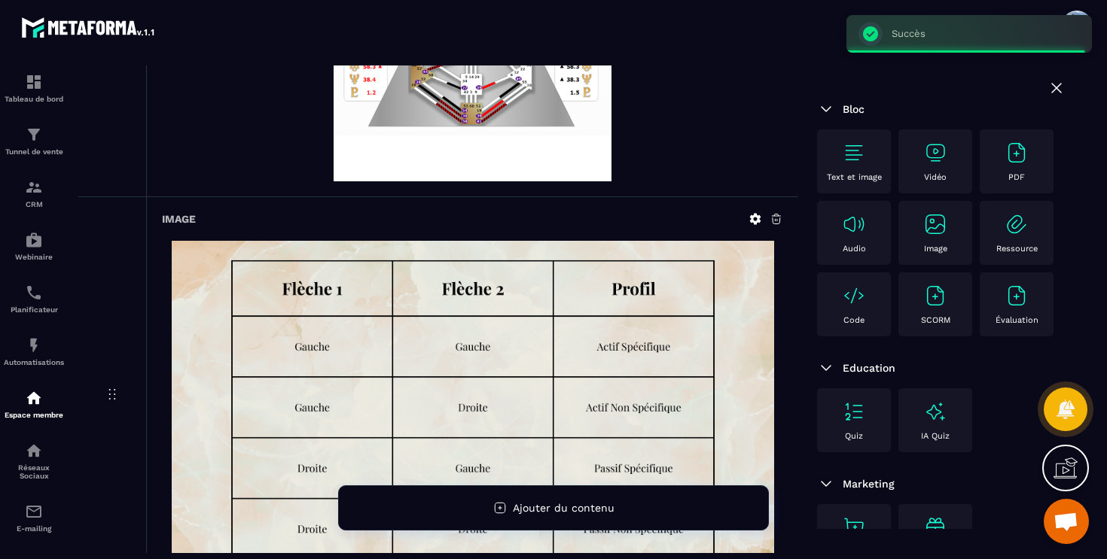
scroll to position [1209, 0]
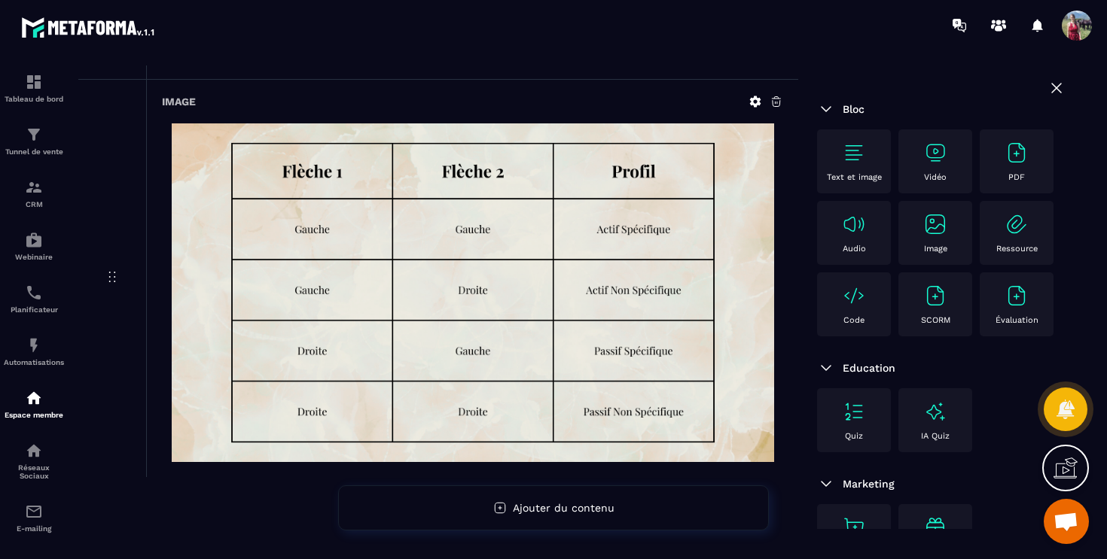
click at [789, 270] on div "Image" at bounding box center [472, 279] width 652 height 398
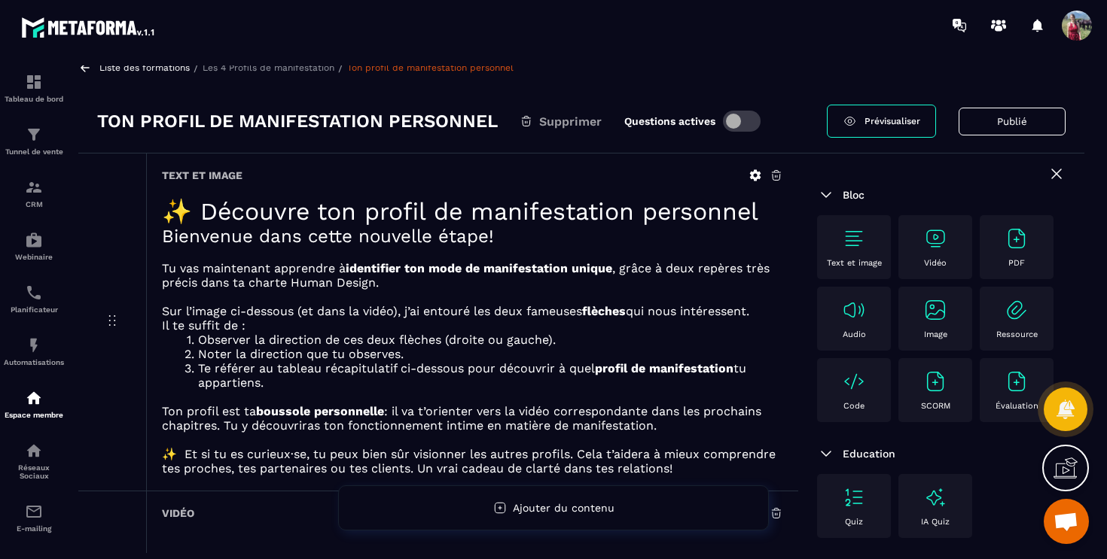
scroll to position [0, 0]
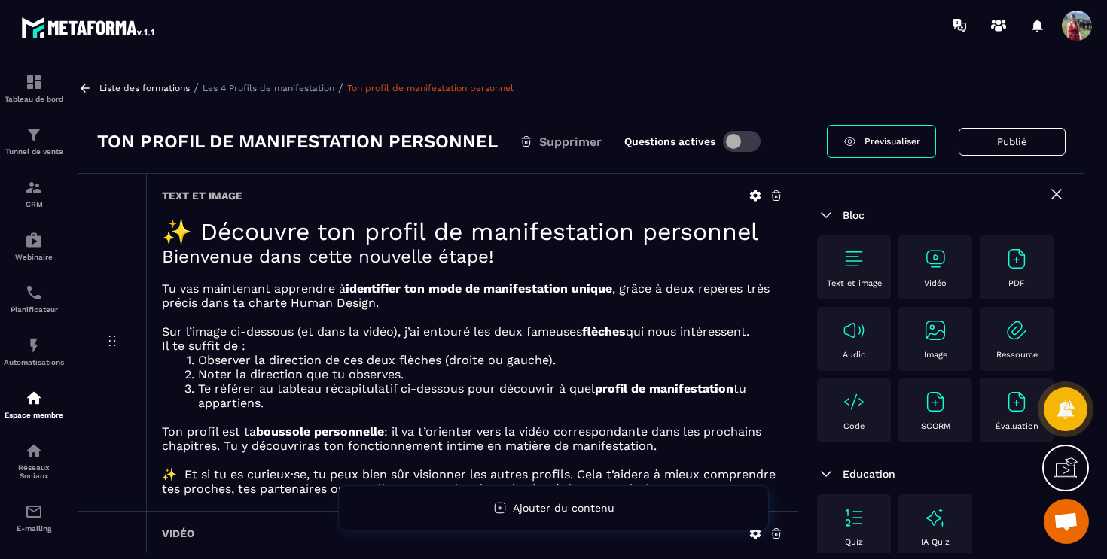
click at [888, 147] on link "Prévisualiser" at bounding box center [881, 141] width 109 height 33
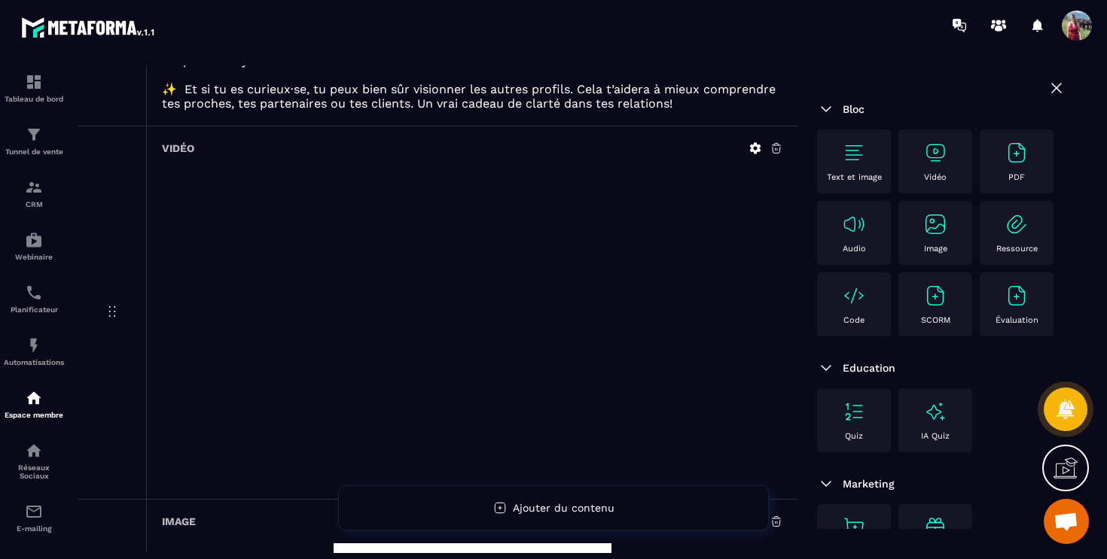
scroll to position [398, 0]
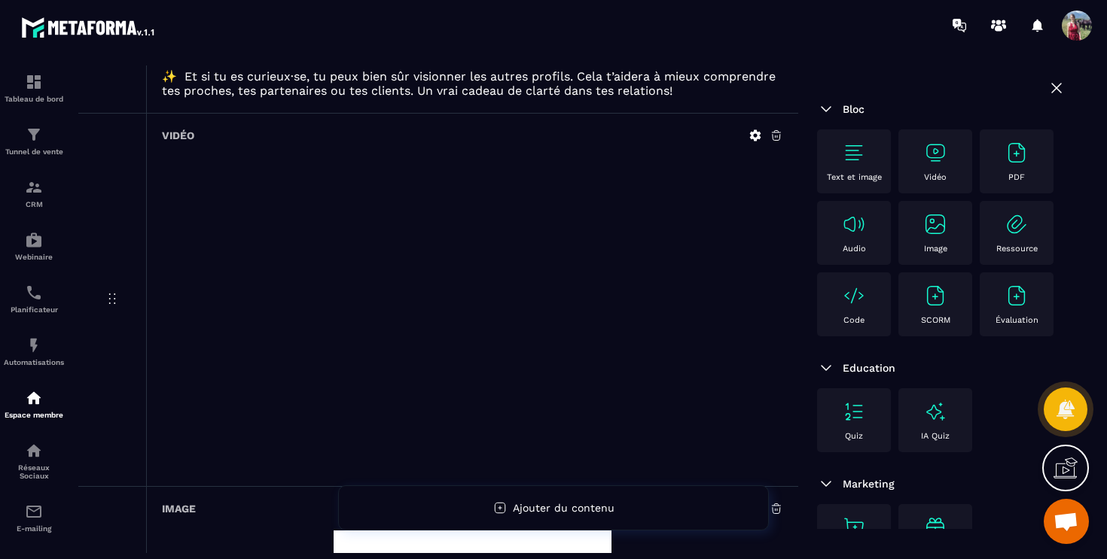
click at [779, 142] on icon at bounding box center [777, 136] width 14 height 14
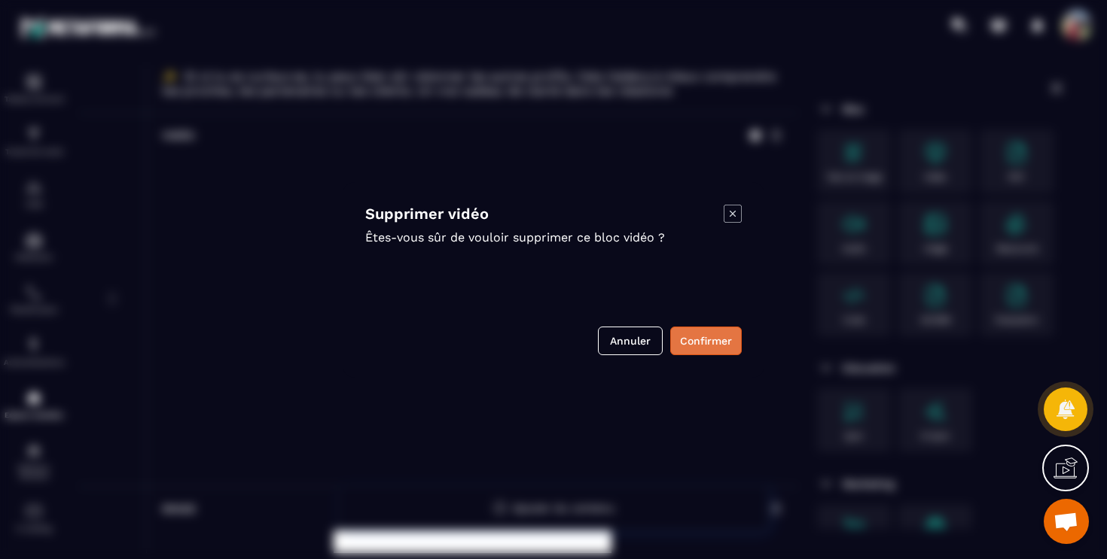
click at [724, 342] on button "Confirmer" at bounding box center [706, 341] width 72 height 29
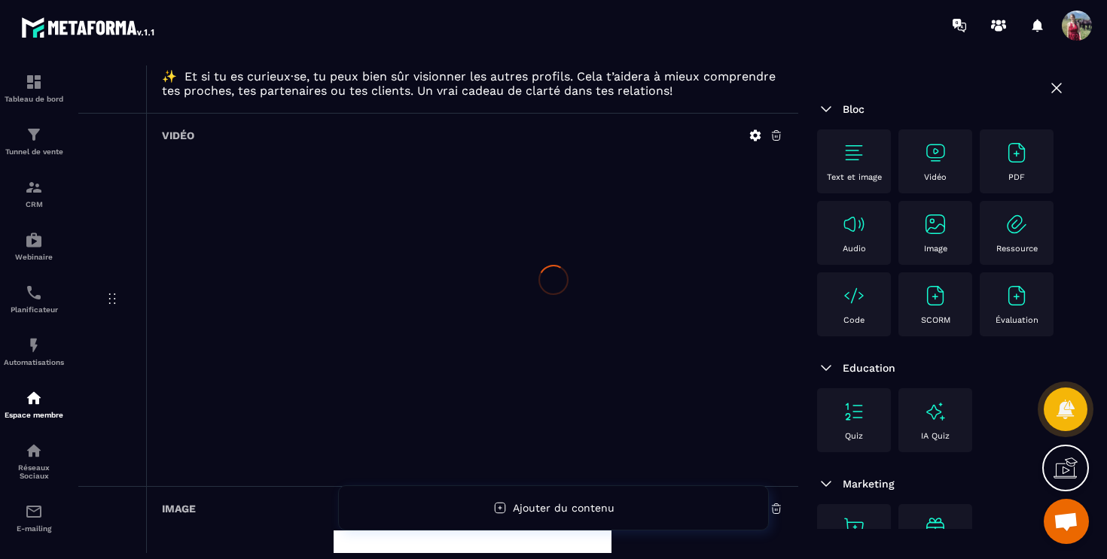
click at [785, 238] on div at bounding box center [553, 279] width 1107 height 559
